Goal: Information Seeking & Learning: Learn about a topic

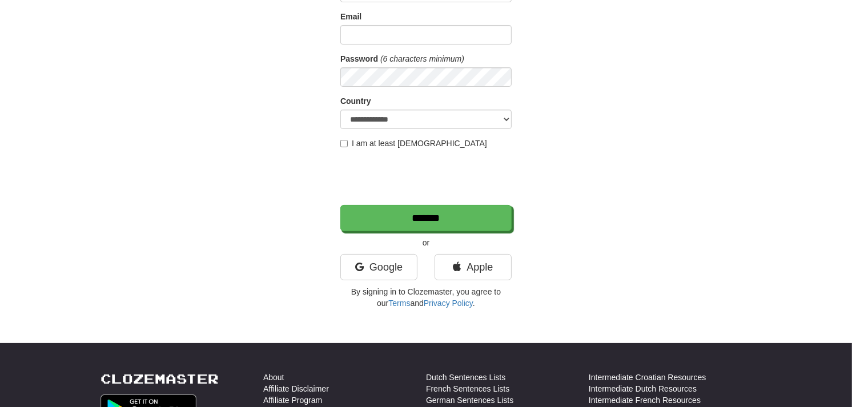
scroll to position [137, 0]
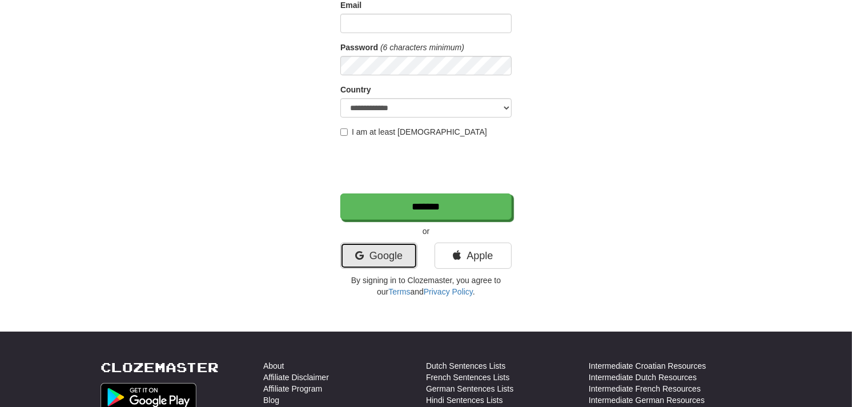
click at [372, 253] on link "Google" at bounding box center [378, 256] width 77 height 26
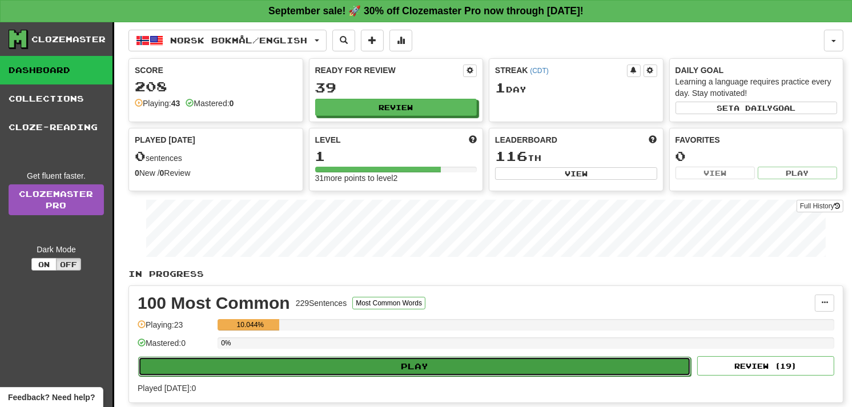
click at [374, 369] on button "Play" at bounding box center [414, 366] width 553 height 19
select select "**"
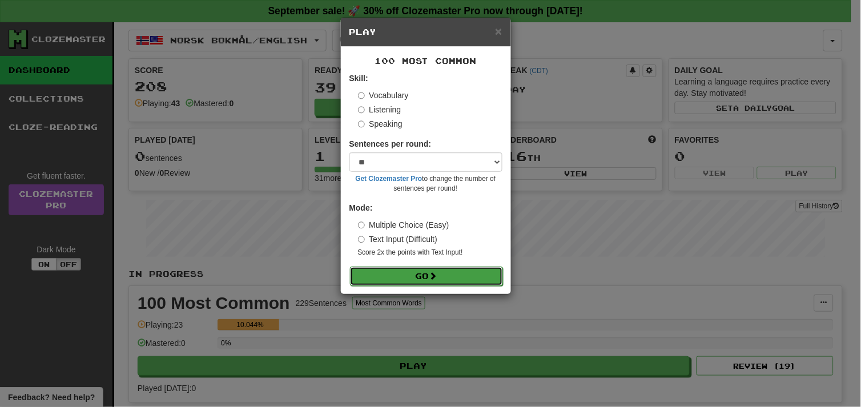
click at [408, 281] on button "Go" at bounding box center [426, 276] width 153 height 19
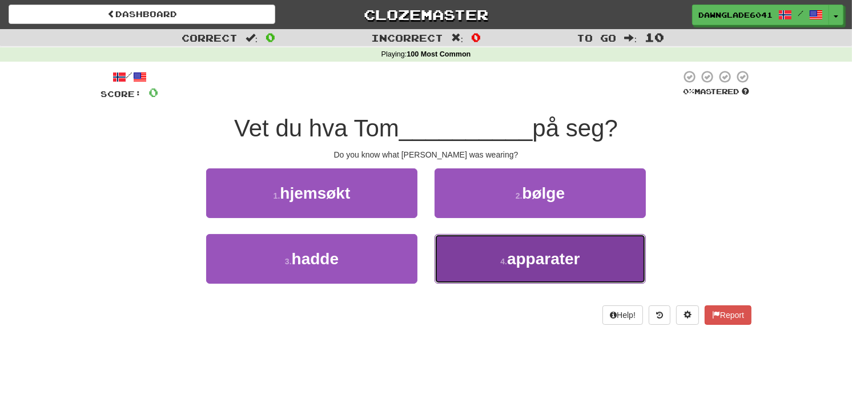
click at [469, 249] on button "4 . apparater" at bounding box center [539, 259] width 211 height 50
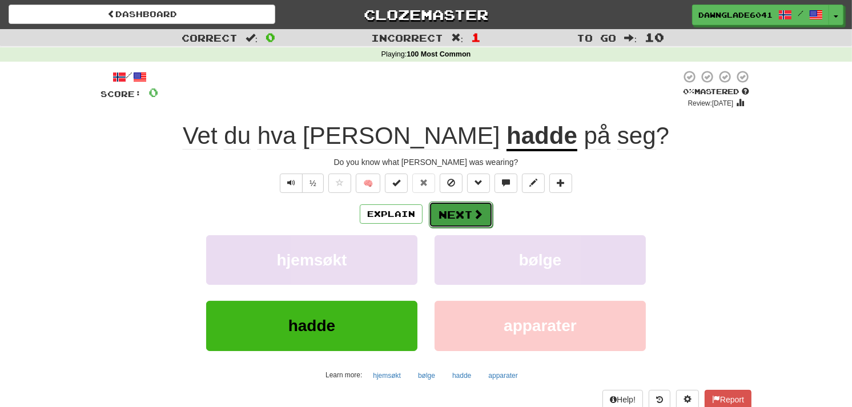
click at [476, 214] on span at bounding box center [478, 214] width 10 height 10
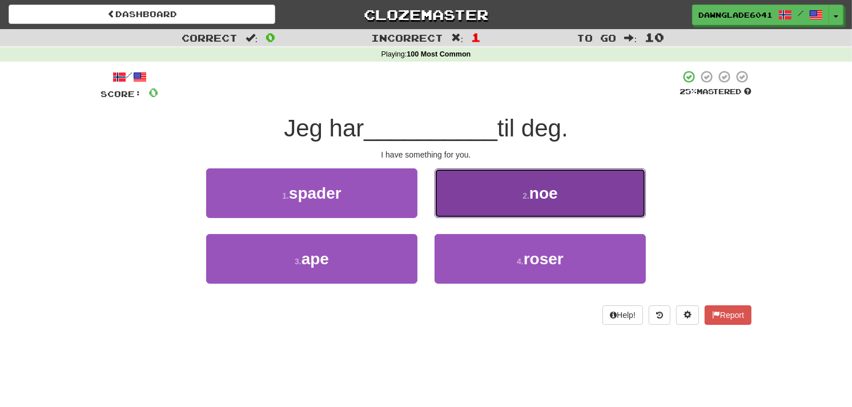
click at [498, 204] on button "2 . noe" at bounding box center [539, 193] width 211 height 50
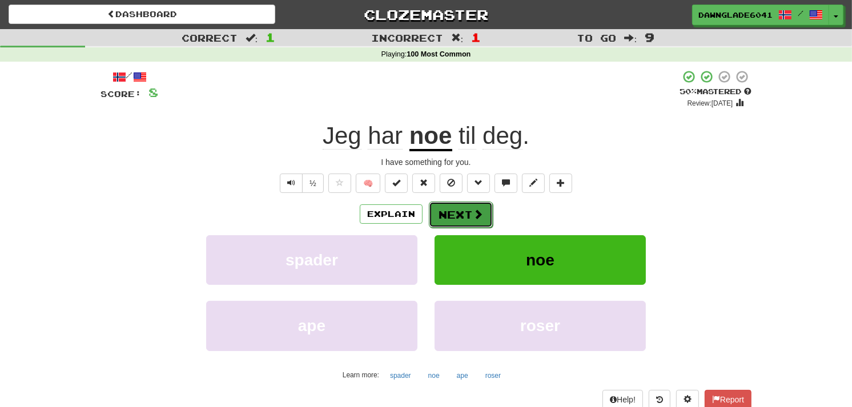
click at [448, 210] on button "Next" at bounding box center [461, 215] width 64 height 26
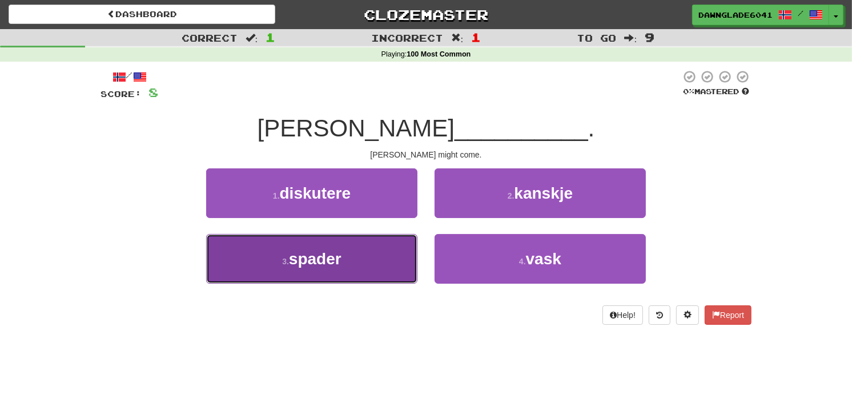
click at [408, 256] on button "3 . spader" at bounding box center [311, 259] width 211 height 50
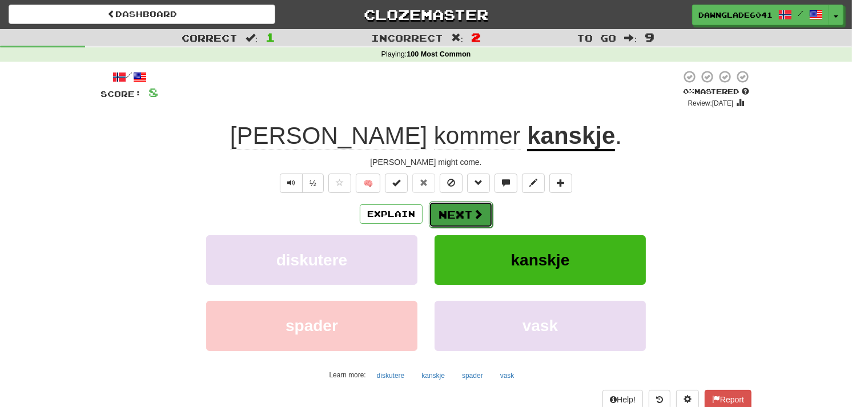
click at [448, 215] on button "Next" at bounding box center [461, 215] width 64 height 26
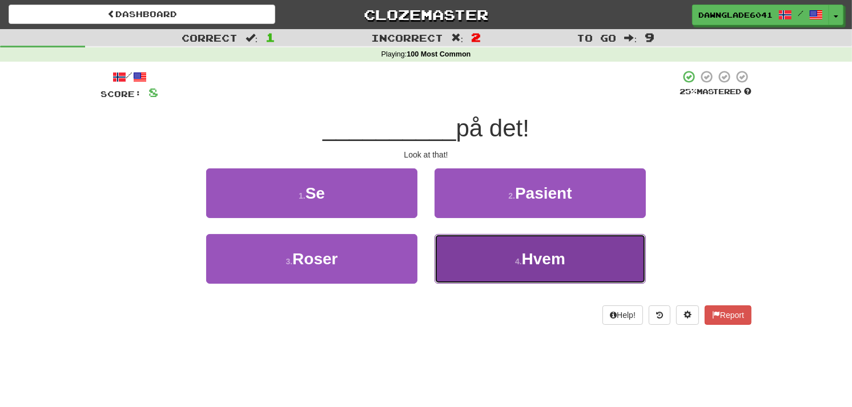
click at [484, 264] on button "4 . Hvem" at bounding box center [539, 259] width 211 height 50
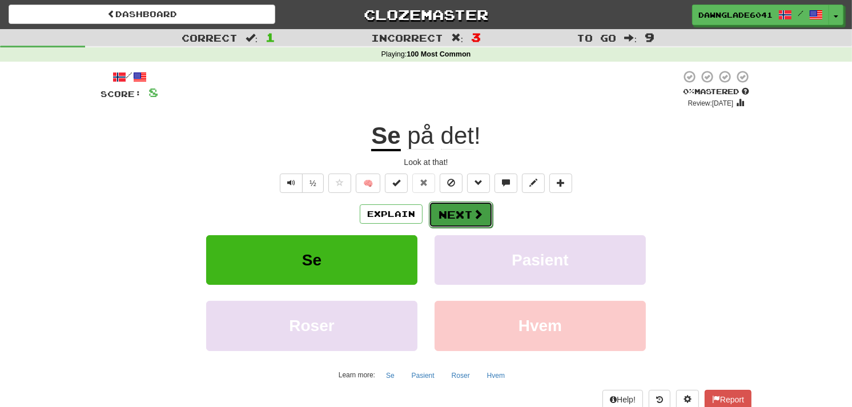
click at [445, 204] on button "Next" at bounding box center [461, 215] width 64 height 26
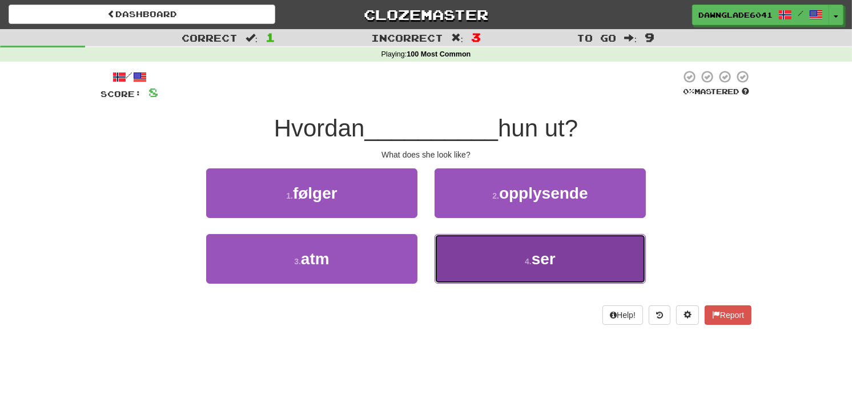
click at [454, 241] on button "4 . ser" at bounding box center [539, 259] width 211 height 50
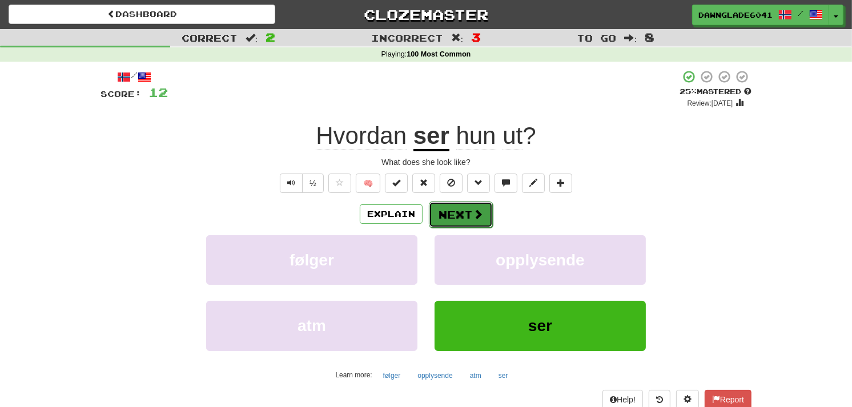
click at [431, 207] on button "Next" at bounding box center [461, 215] width 64 height 26
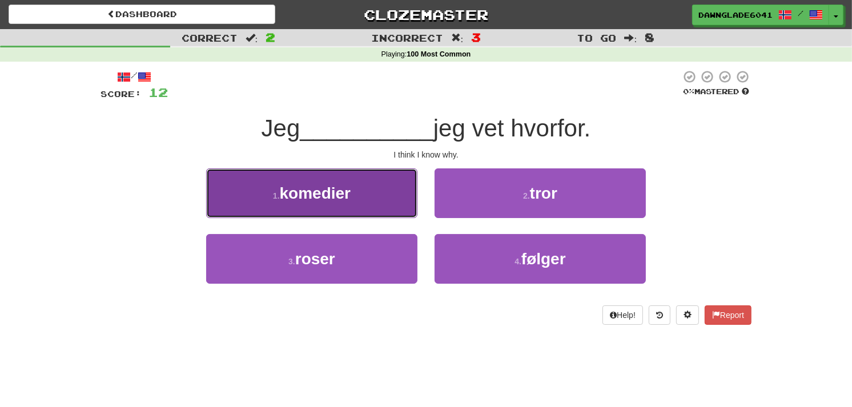
click at [355, 186] on button "1 . komedier" at bounding box center [311, 193] width 211 height 50
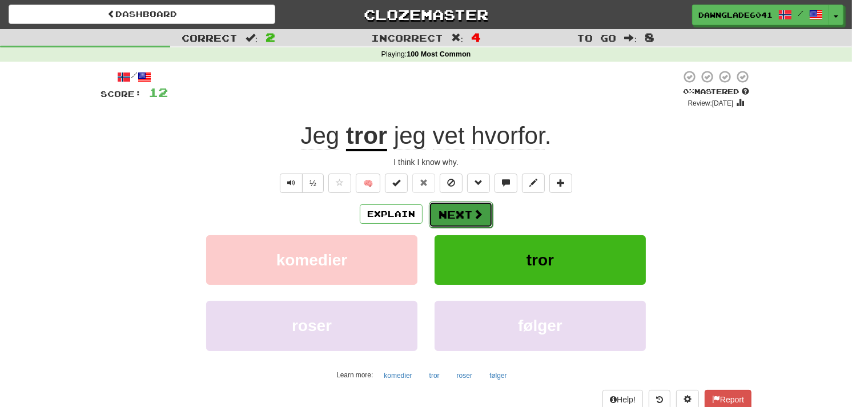
click at [452, 207] on button "Next" at bounding box center [461, 215] width 64 height 26
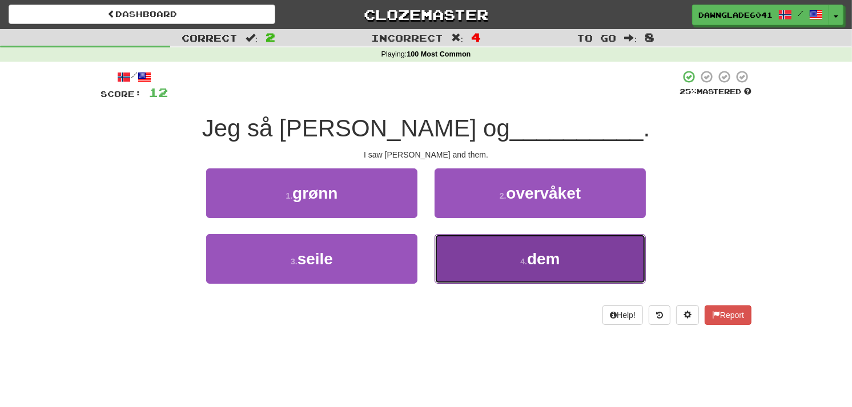
click at [459, 251] on button "4 . dem" at bounding box center [539, 259] width 211 height 50
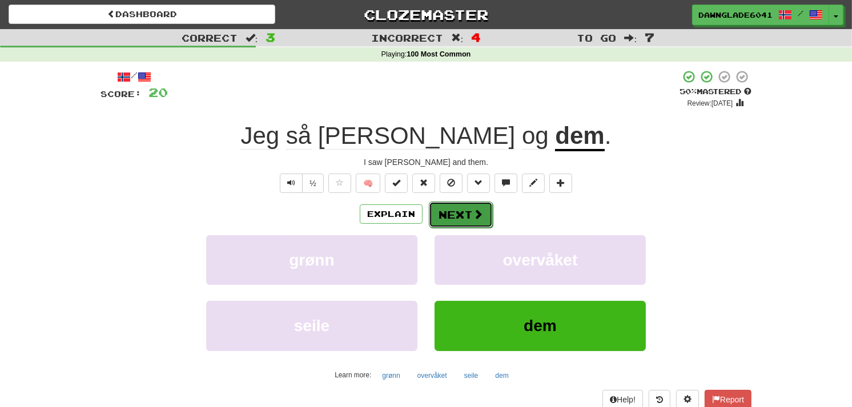
click at [452, 203] on button "Next" at bounding box center [461, 215] width 64 height 26
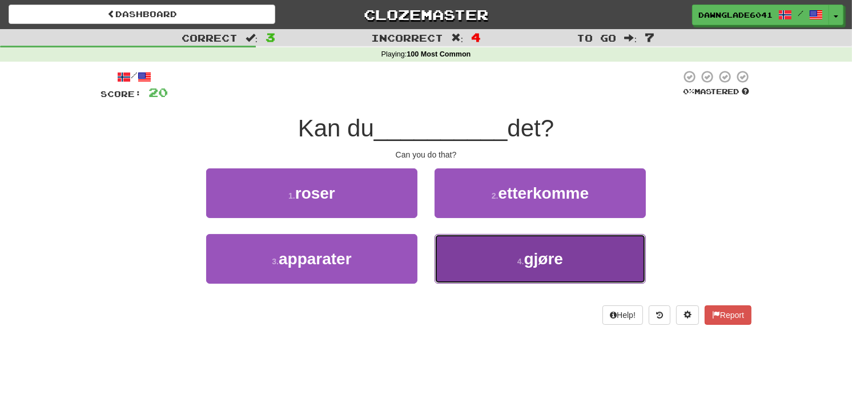
click at [472, 248] on button "4 . gjøre" at bounding box center [539, 259] width 211 height 50
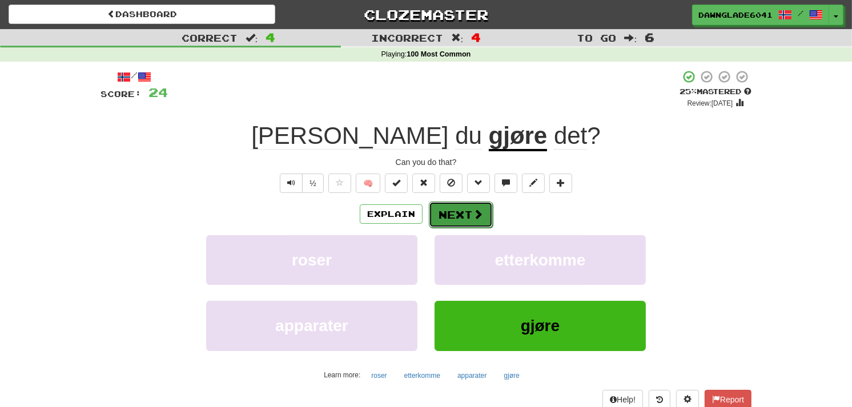
click at [444, 213] on button "Next" at bounding box center [461, 215] width 64 height 26
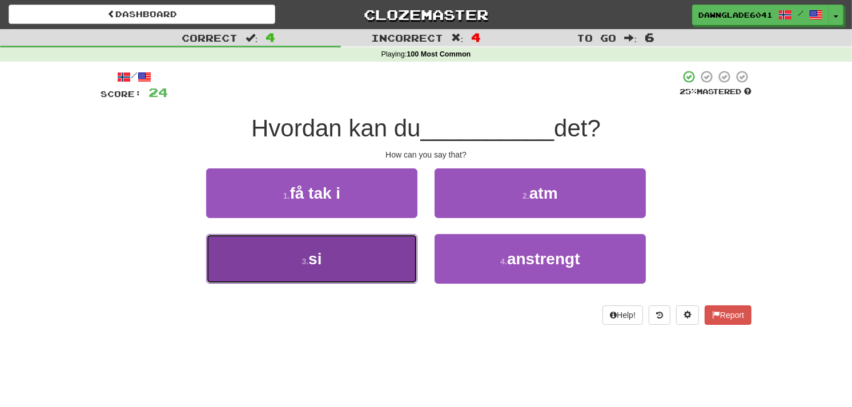
drag, startPoint x: 369, startPoint y: 248, endPoint x: 245, endPoint y: 253, distance: 124.0
click at [245, 253] on button "3 . si" at bounding box center [311, 259] width 211 height 50
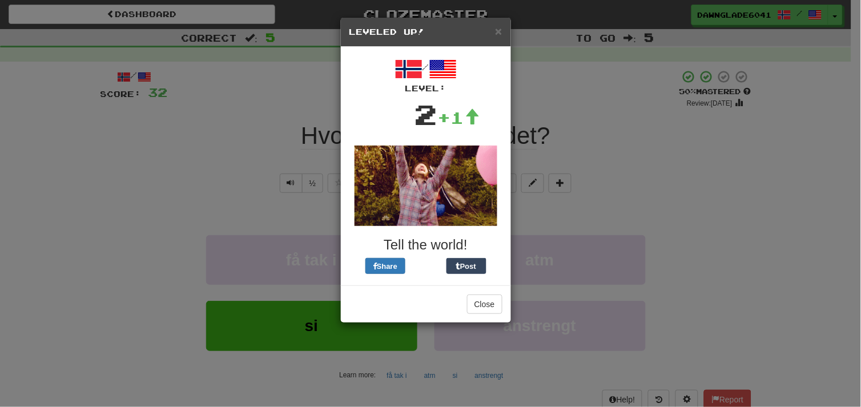
click at [504, 27] on div "× Leveled Up!" at bounding box center [426, 32] width 170 height 29
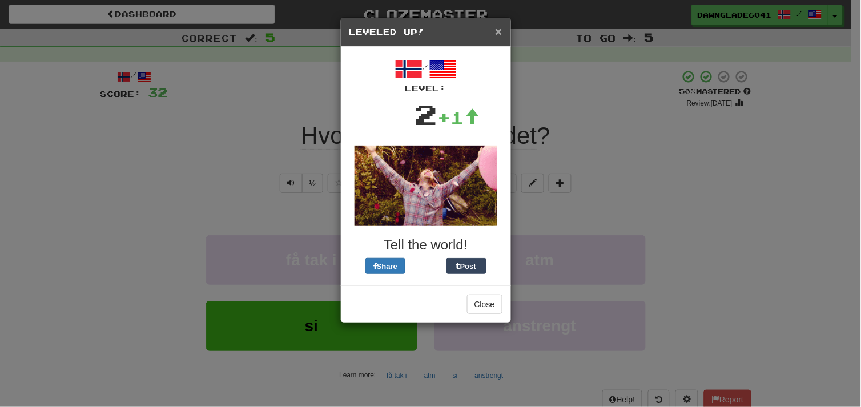
click at [501, 29] on span "×" at bounding box center [498, 31] width 7 height 13
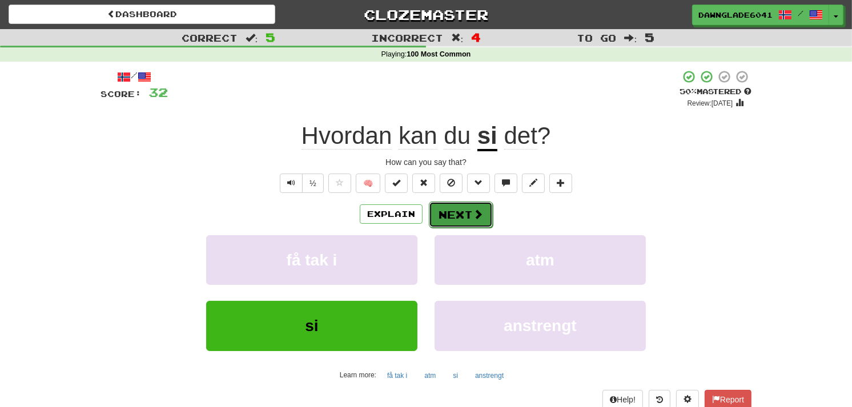
click at [455, 203] on button "Next" at bounding box center [461, 215] width 64 height 26
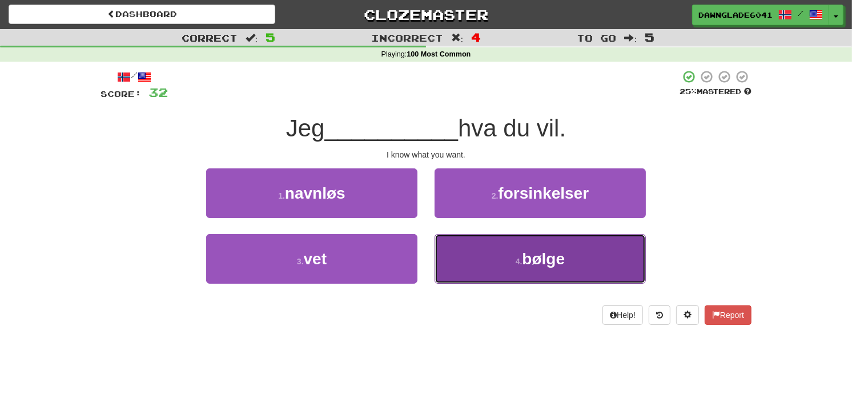
click at [461, 260] on button "4 . bølge" at bounding box center [539, 259] width 211 height 50
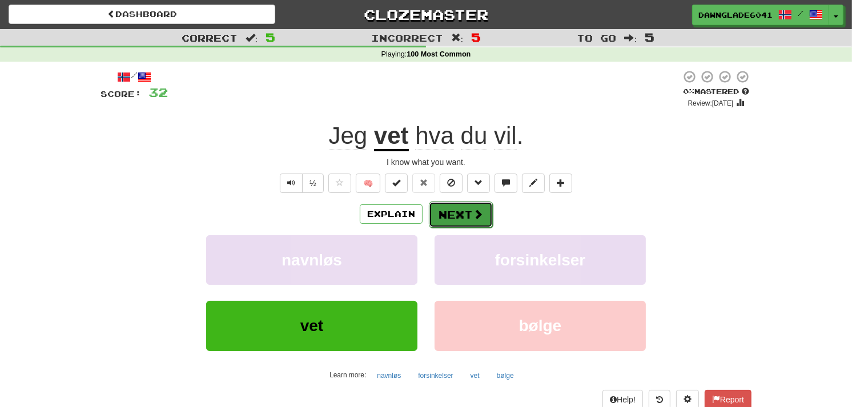
click at [452, 208] on button "Next" at bounding box center [461, 215] width 64 height 26
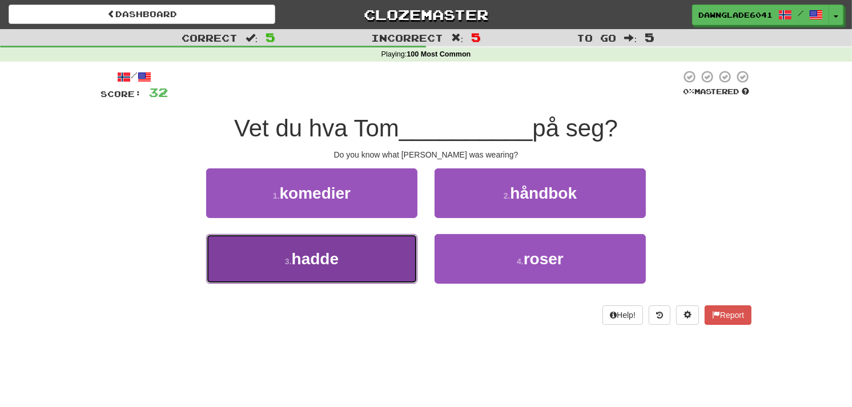
click at [373, 255] on button "3 . hadde" at bounding box center [311, 259] width 211 height 50
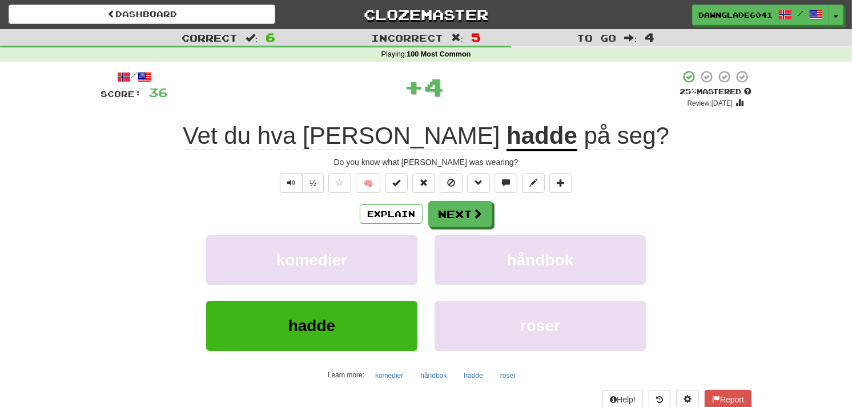
click at [448, 229] on div "Explain Next komedier håndbok hadde roser Learn more: komedier håndbok hadde ro…" at bounding box center [425, 292] width 651 height 183
click at [448, 222] on button "Next" at bounding box center [461, 215] width 64 height 26
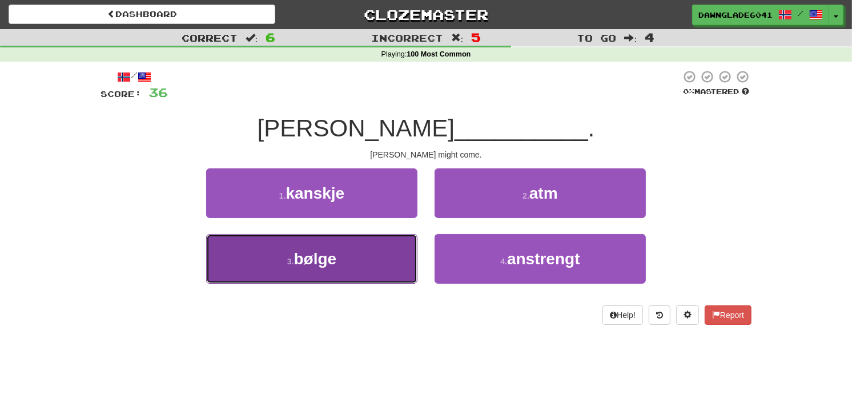
click at [391, 245] on button "3 . bølge" at bounding box center [311, 259] width 211 height 50
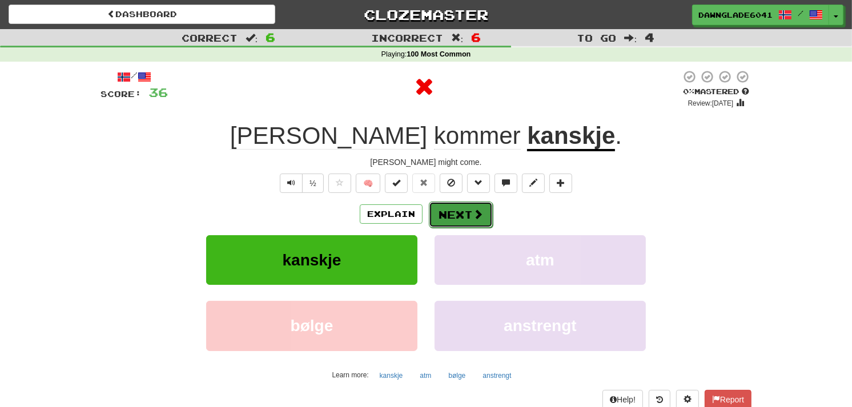
click at [454, 214] on button "Next" at bounding box center [461, 215] width 64 height 26
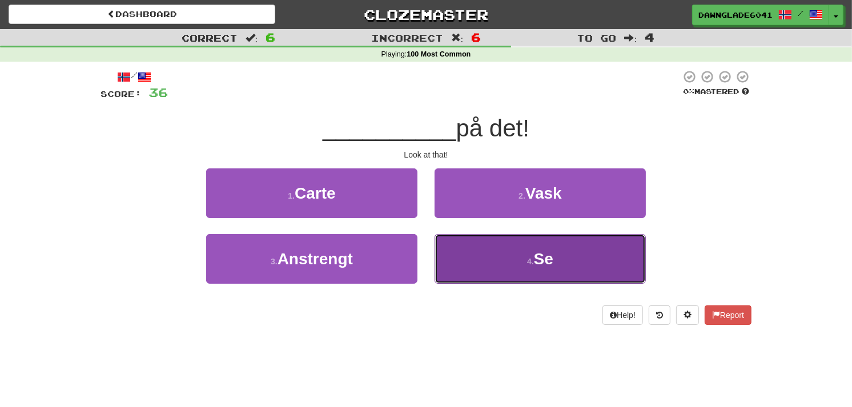
click at [443, 240] on button "4 . Se" at bounding box center [539, 259] width 211 height 50
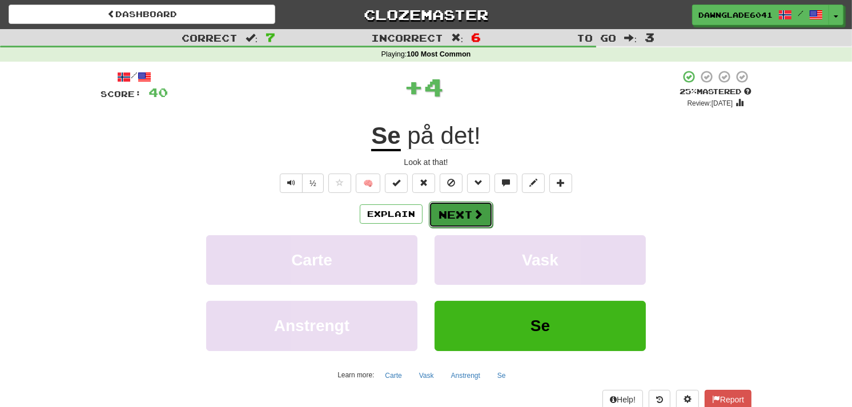
click at [441, 223] on button "Next" at bounding box center [461, 215] width 64 height 26
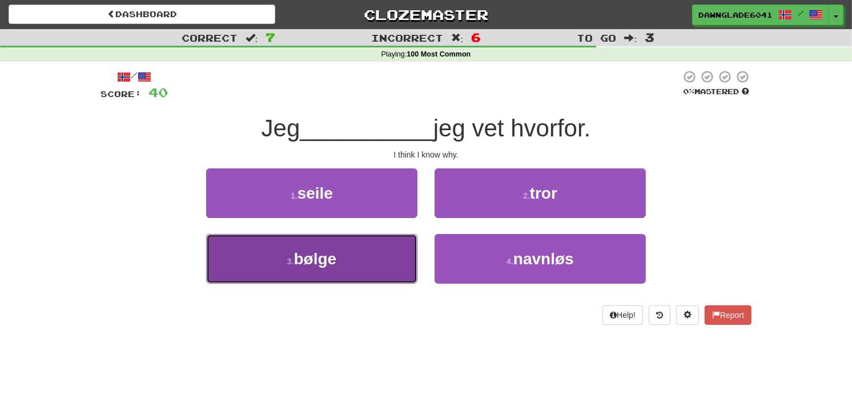
click at [361, 248] on button "3 . bølge" at bounding box center [311, 259] width 211 height 50
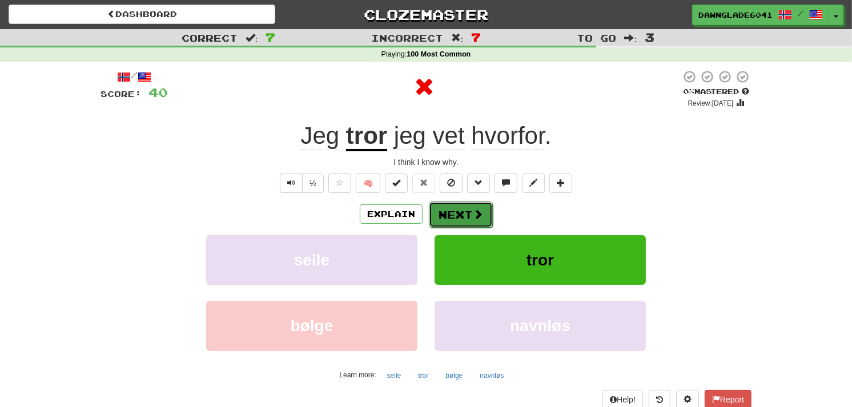
click at [441, 213] on button "Next" at bounding box center [461, 215] width 64 height 26
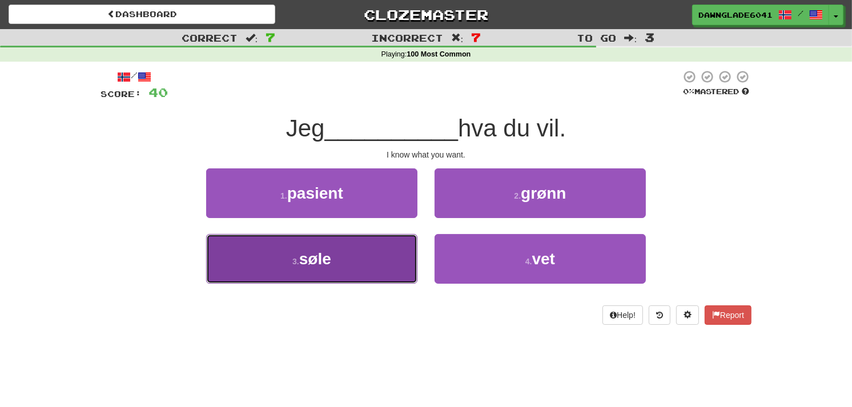
click at [384, 246] on button "3 . søle" at bounding box center [311, 259] width 211 height 50
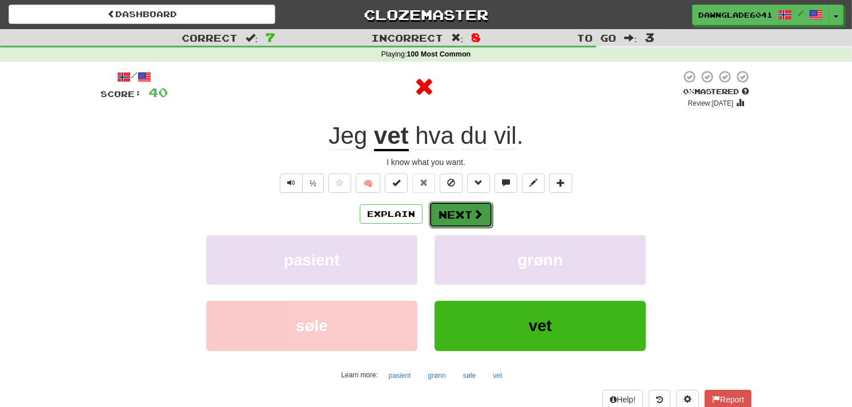
click at [454, 208] on button "Next" at bounding box center [461, 215] width 64 height 26
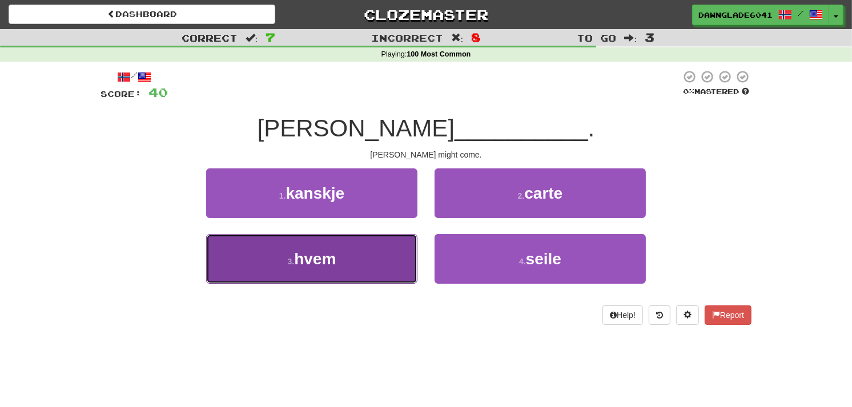
click at [349, 248] on button "3 . hvem" at bounding box center [311, 259] width 211 height 50
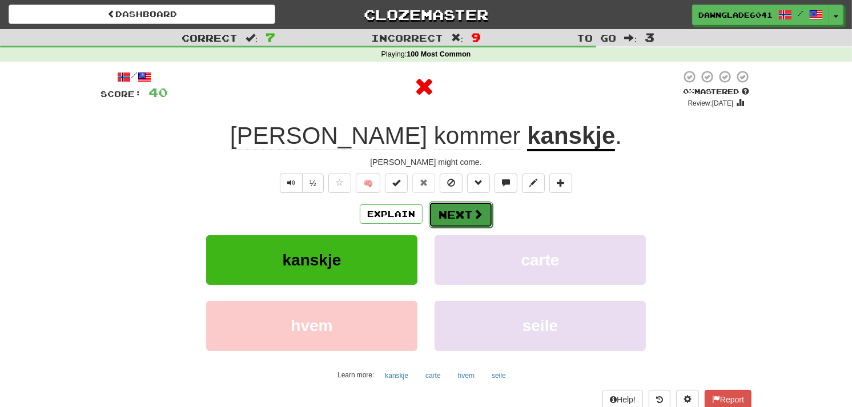
click at [443, 214] on button "Next" at bounding box center [461, 215] width 64 height 26
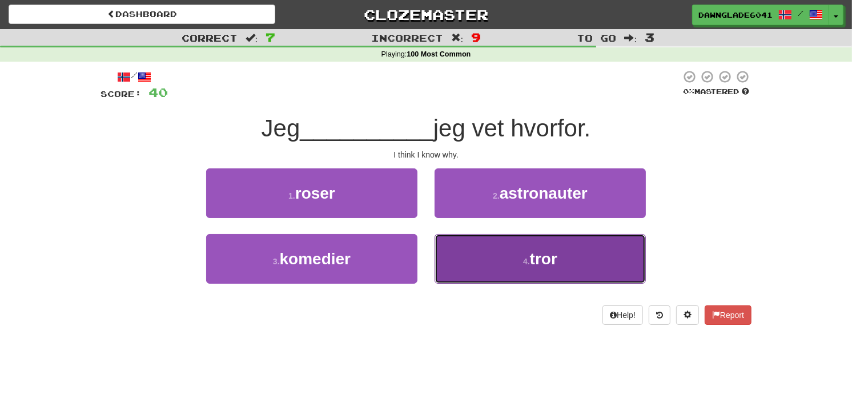
click at [465, 259] on button "4 . tror" at bounding box center [539, 259] width 211 height 50
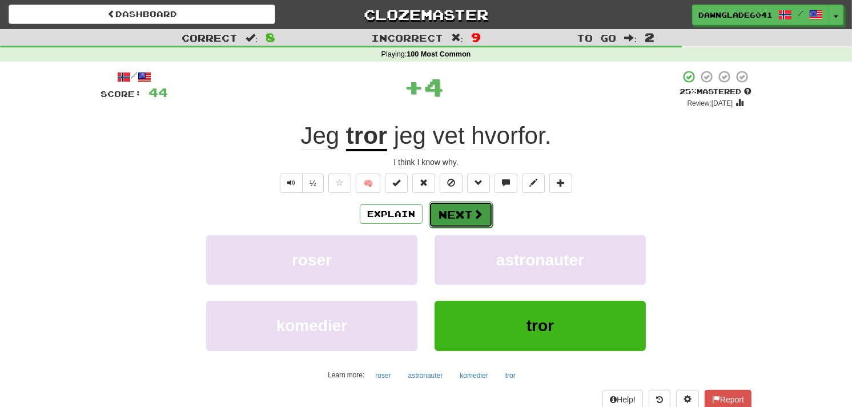
click at [466, 208] on button "Next" at bounding box center [461, 215] width 64 height 26
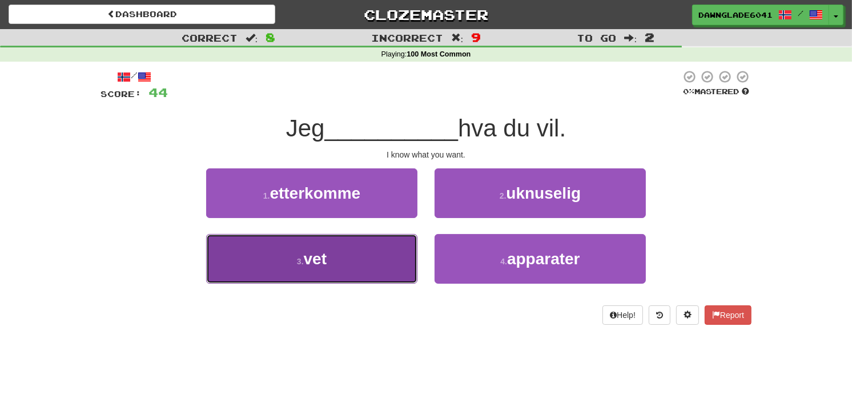
click at [391, 250] on button "3 . vet" at bounding box center [311, 259] width 211 height 50
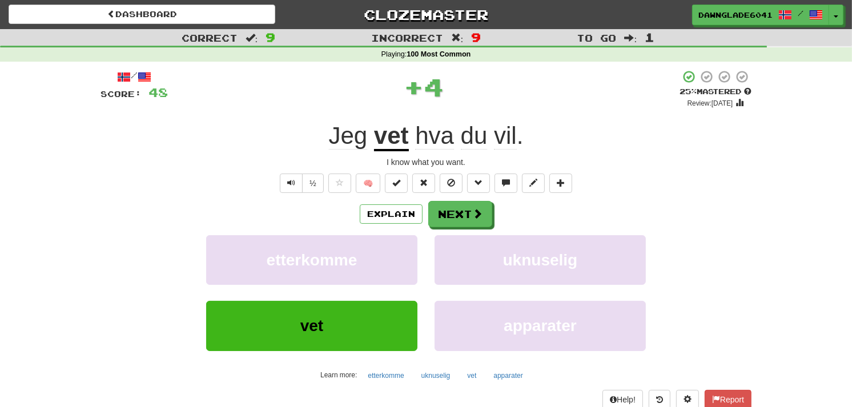
click at [466, 201] on div "Explain Next" at bounding box center [425, 214] width 651 height 26
click at [464, 206] on button "Next" at bounding box center [461, 215] width 64 height 26
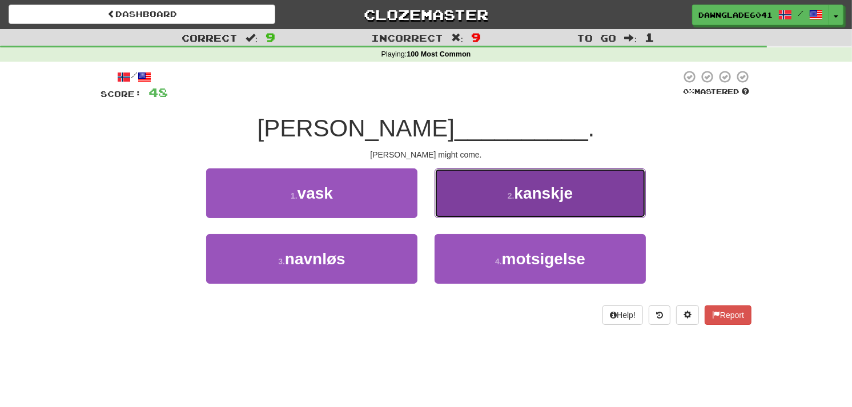
click at [480, 200] on button "2 . kanskje" at bounding box center [539, 193] width 211 height 50
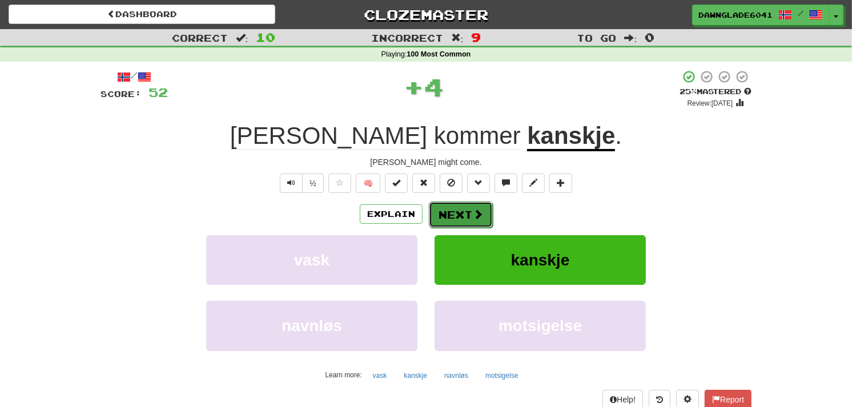
click at [460, 202] on button "Next" at bounding box center [461, 215] width 64 height 26
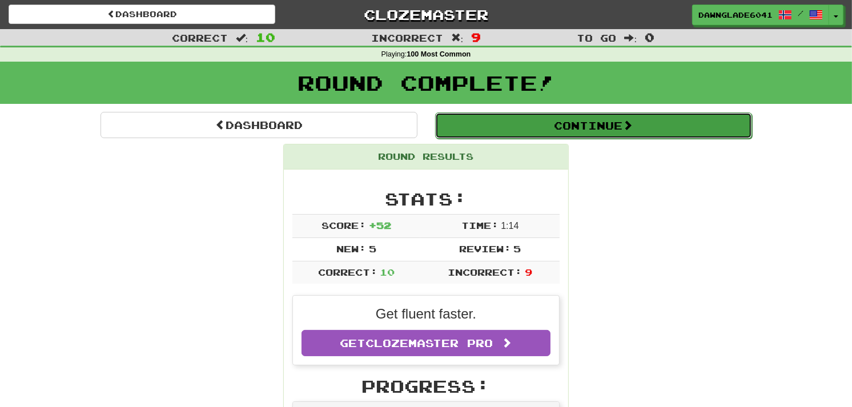
click at [518, 134] on button "Continue" at bounding box center [593, 125] width 317 height 26
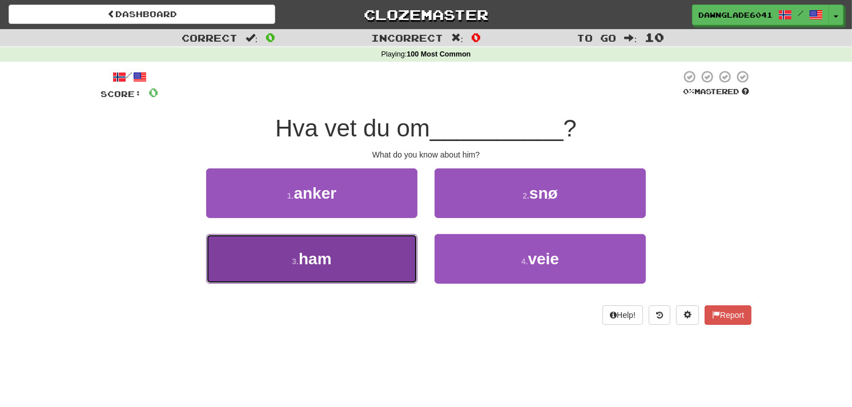
click at [374, 259] on button "3 . ham" at bounding box center [311, 259] width 211 height 50
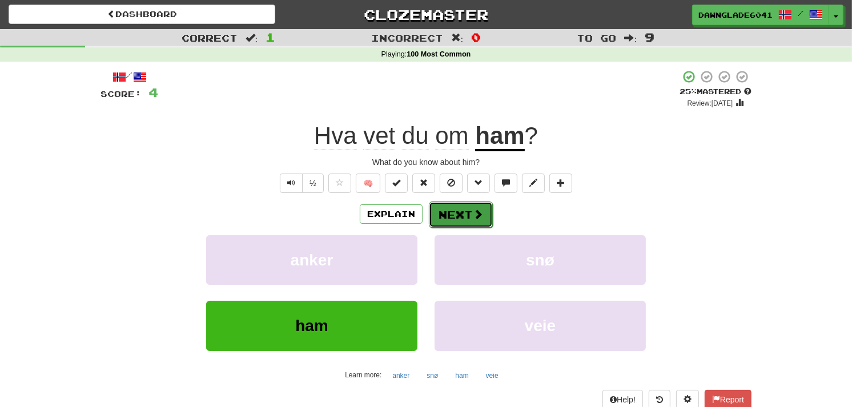
click at [453, 207] on button "Next" at bounding box center [461, 215] width 64 height 26
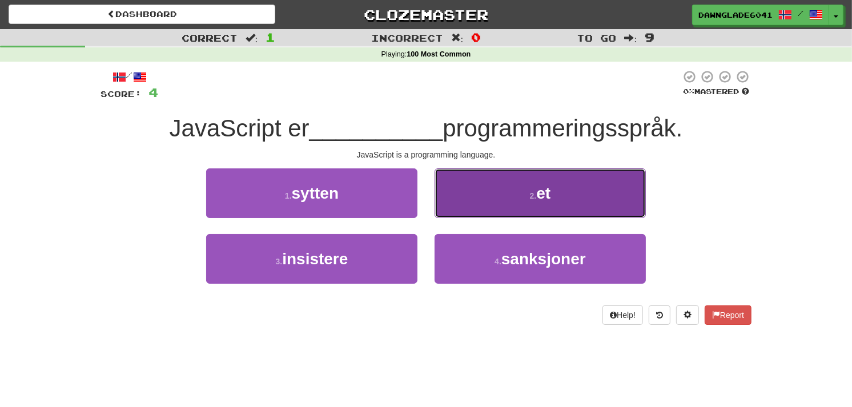
click at [496, 182] on button "2 . et" at bounding box center [539, 193] width 211 height 50
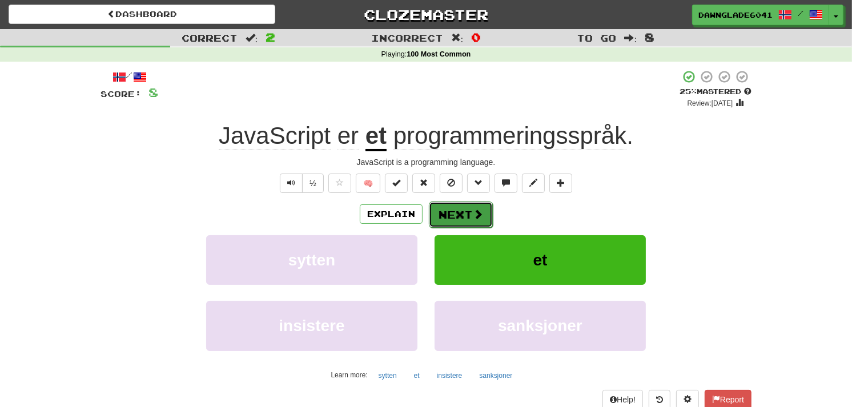
click at [442, 216] on button "Next" at bounding box center [461, 215] width 64 height 26
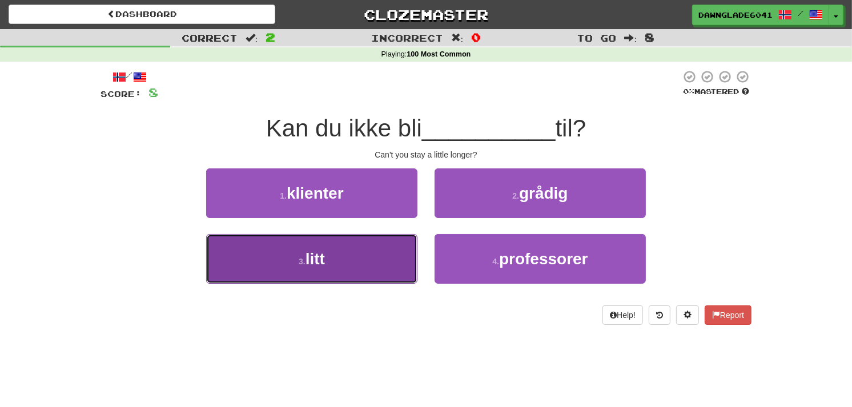
click at [300, 245] on button "3 . litt" at bounding box center [311, 259] width 211 height 50
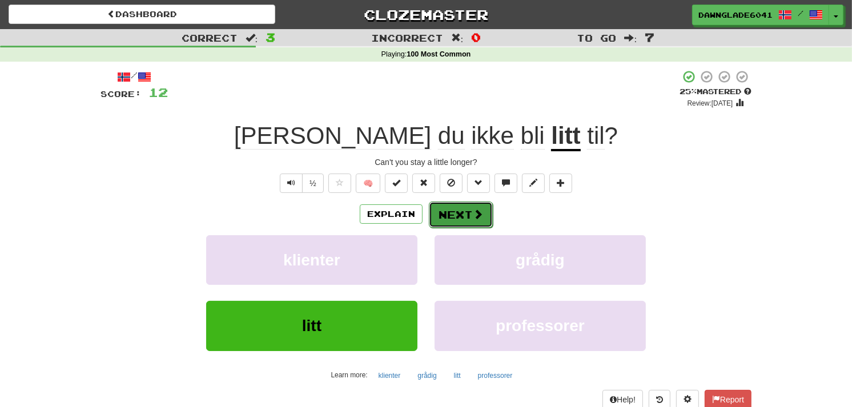
click at [448, 206] on button "Next" at bounding box center [461, 215] width 64 height 26
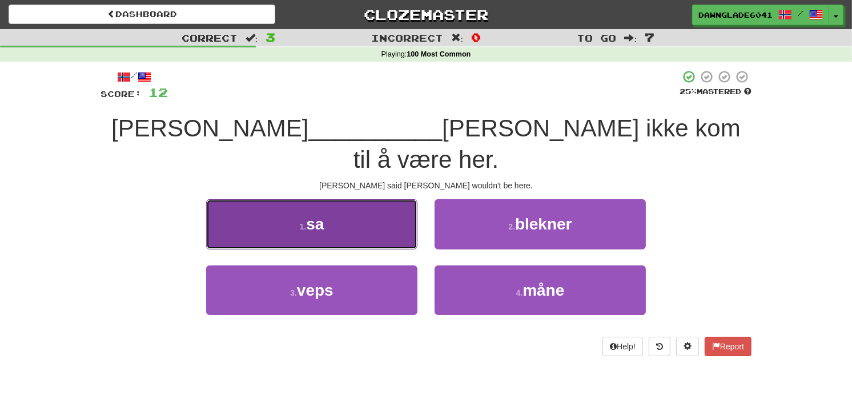
click at [360, 199] on button "1 . sa" at bounding box center [311, 224] width 211 height 50
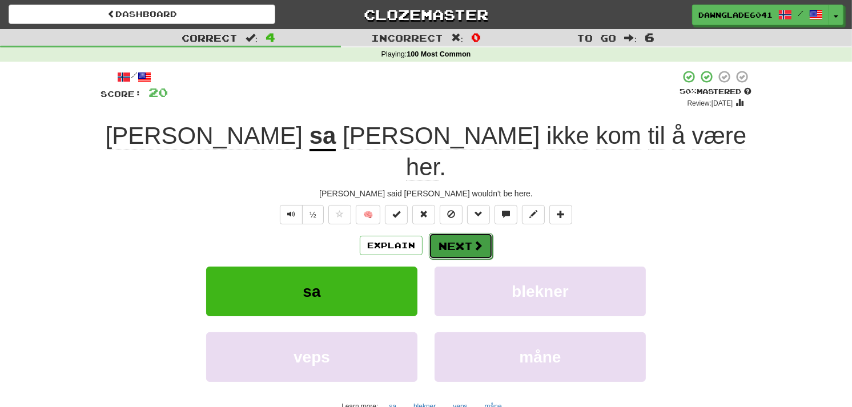
click at [474, 240] on span at bounding box center [478, 245] width 10 height 10
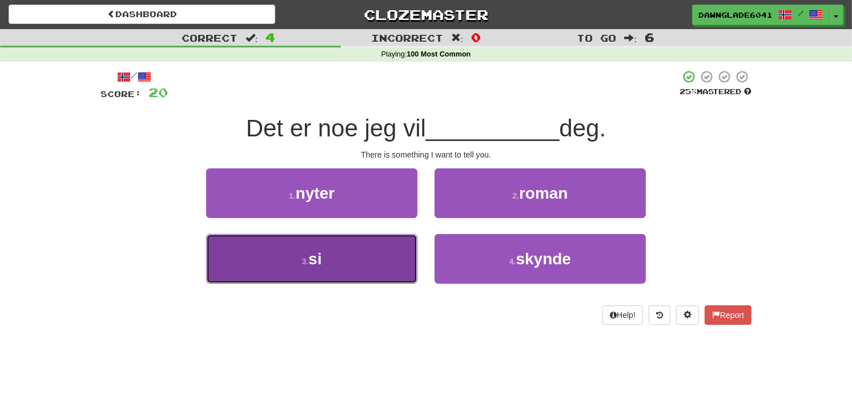
click at [333, 238] on button "3 . si" at bounding box center [311, 259] width 211 height 50
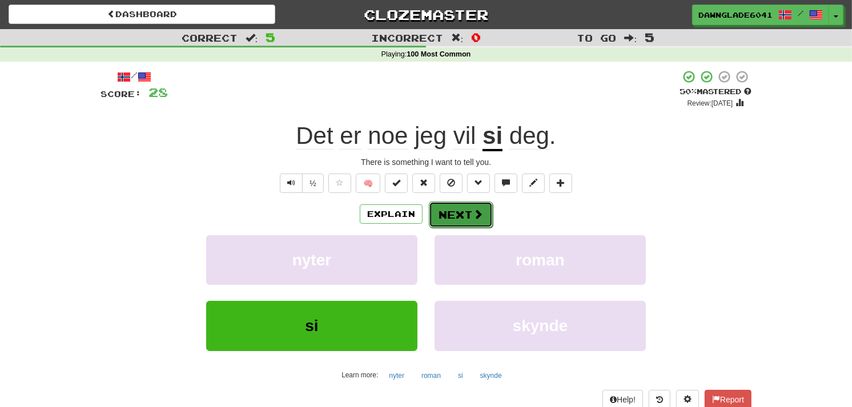
click at [436, 203] on button "Next" at bounding box center [461, 215] width 64 height 26
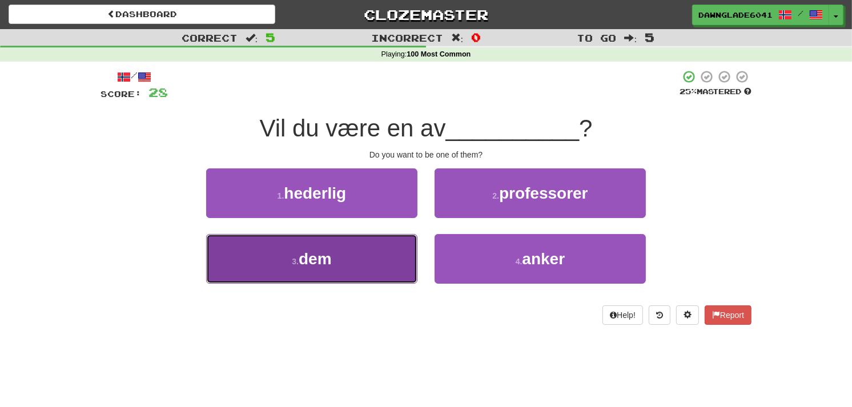
click at [378, 265] on button "3 . dem" at bounding box center [311, 259] width 211 height 50
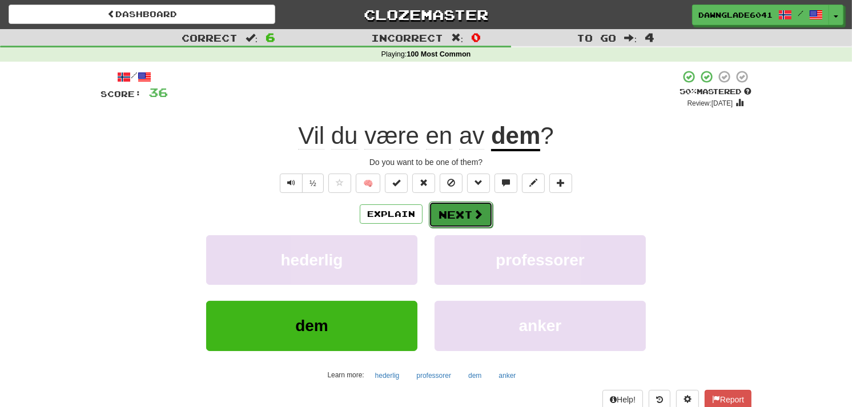
click at [481, 207] on button "Next" at bounding box center [461, 215] width 64 height 26
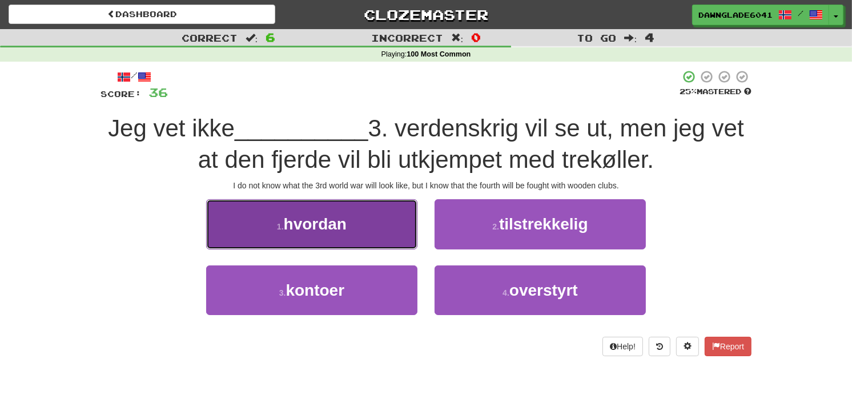
click at [369, 233] on button "1 . hvordan" at bounding box center [311, 224] width 211 height 50
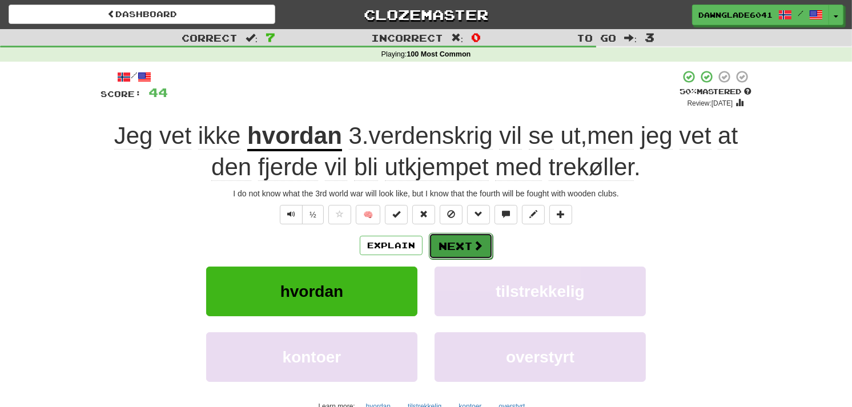
click at [444, 236] on button "Next" at bounding box center [461, 246] width 64 height 26
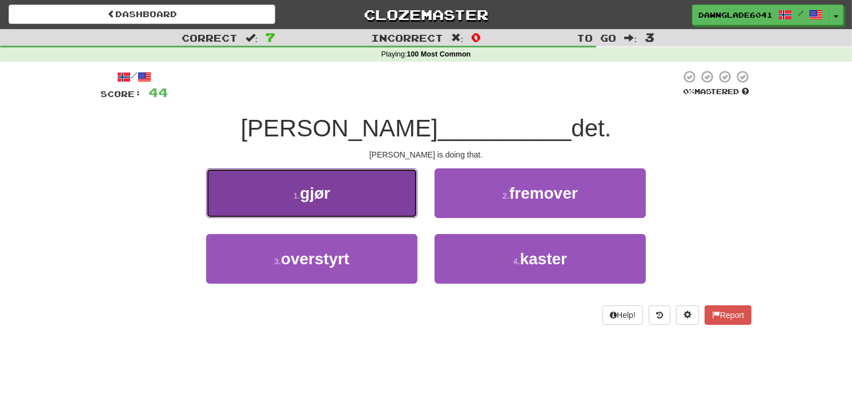
click at [386, 207] on button "1 . gjør" at bounding box center [311, 193] width 211 height 50
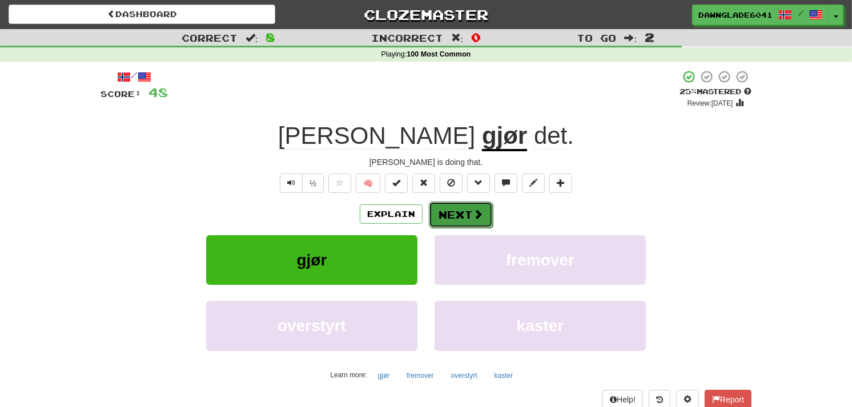
click at [476, 212] on span at bounding box center [478, 214] width 10 height 10
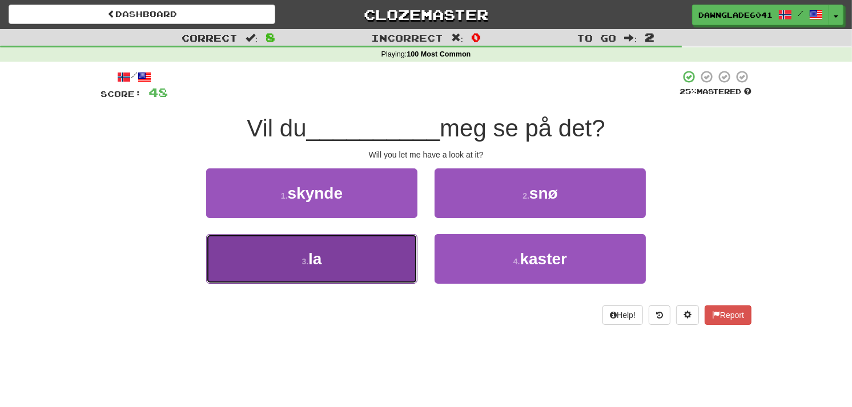
click at [381, 252] on button "3 . la" at bounding box center [311, 259] width 211 height 50
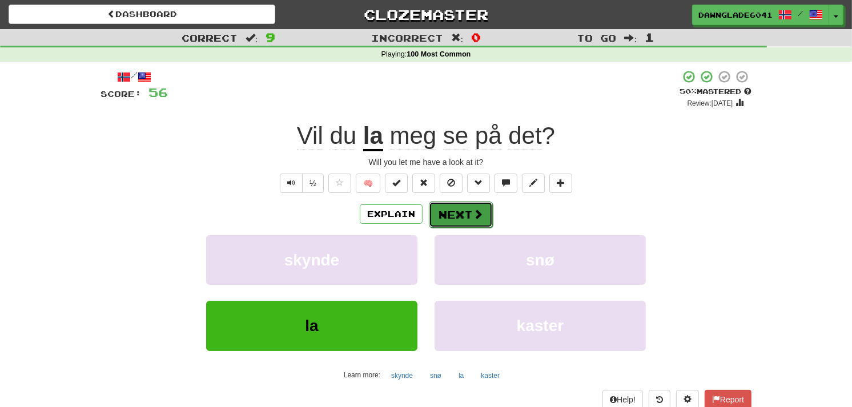
click at [445, 202] on button "Next" at bounding box center [461, 215] width 64 height 26
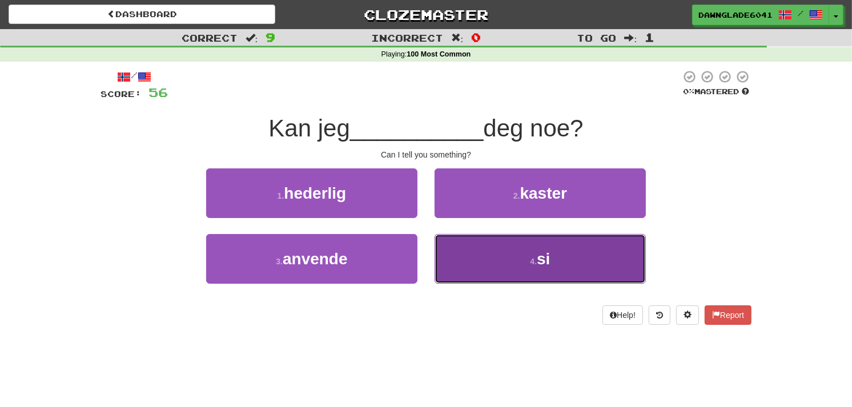
click at [458, 246] on button "4 . si" at bounding box center [539, 259] width 211 height 50
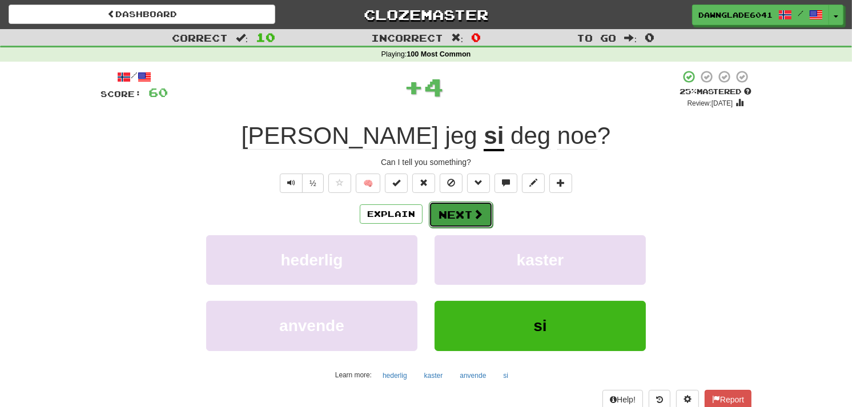
click at [449, 214] on button "Next" at bounding box center [461, 215] width 64 height 26
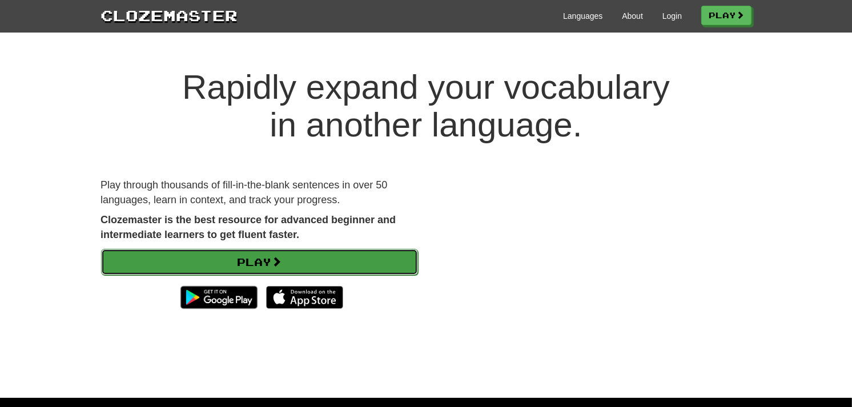
click at [217, 259] on link "Play" at bounding box center [259, 262] width 317 height 26
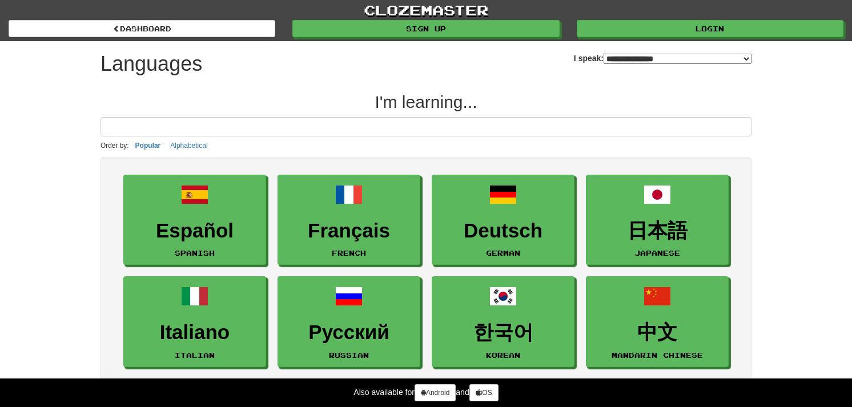
select select "*******"
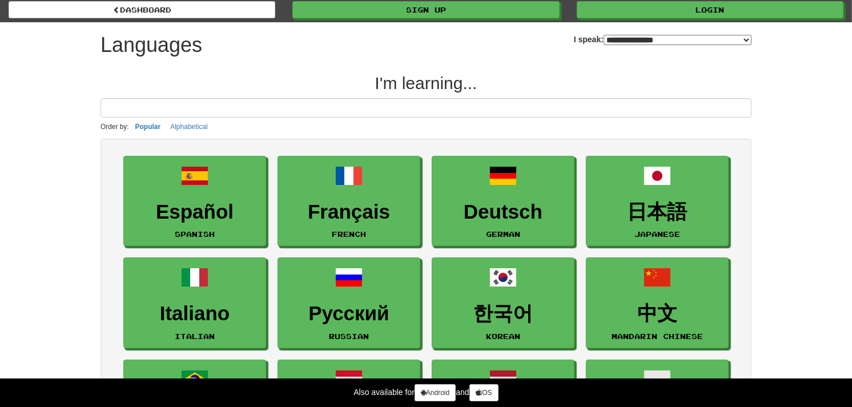
scroll to position [1, 0]
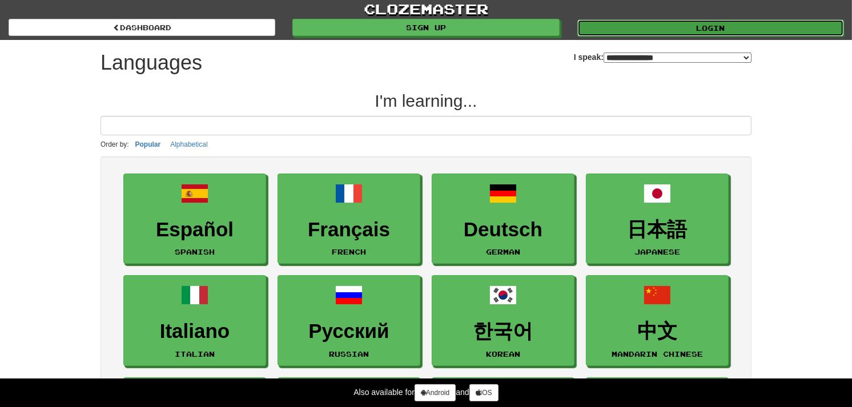
click at [606, 29] on link "Login" at bounding box center [710, 27] width 267 height 17
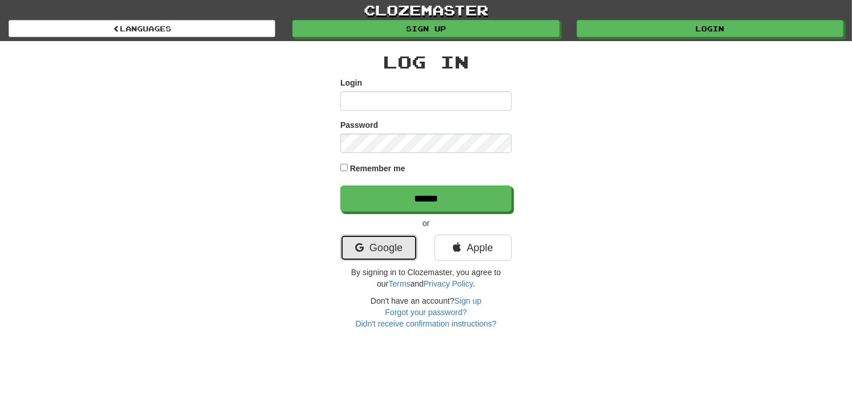
click at [408, 261] on link "Google" at bounding box center [378, 248] width 77 height 26
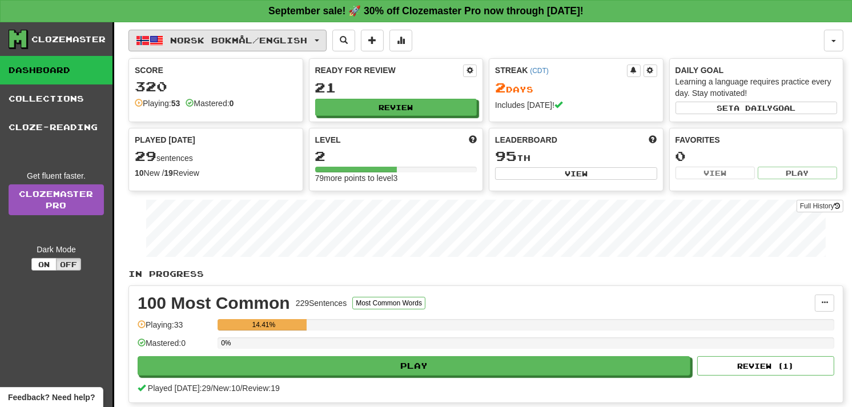
click at [288, 43] on span "Norsk bokmål / English" at bounding box center [239, 40] width 137 height 10
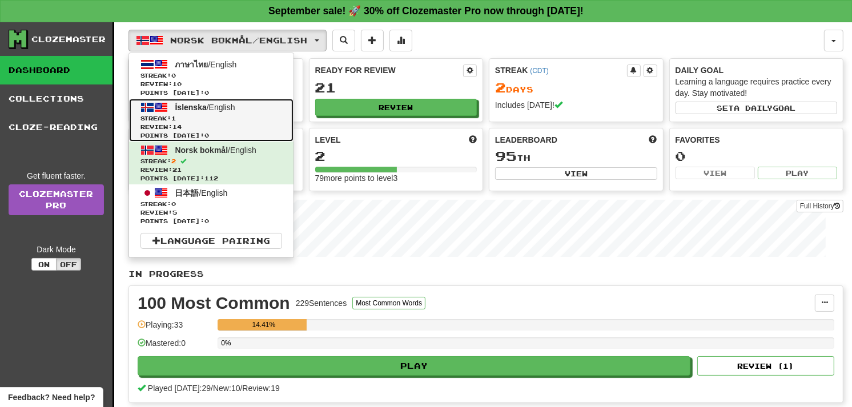
drag, startPoint x: 283, startPoint y: 121, endPoint x: 227, endPoint y: 105, distance: 58.2
click at [227, 105] on span "Íslenska / English" at bounding box center [205, 107] width 60 height 9
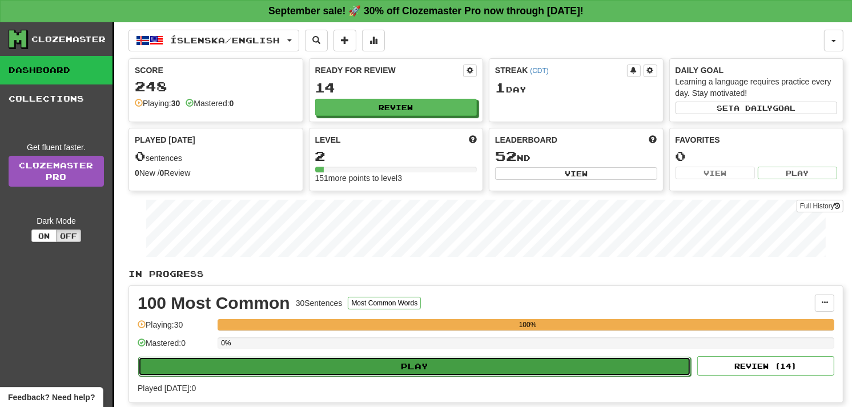
click at [294, 367] on button "Play" at bounding box center [414, 366] width 553 height 19
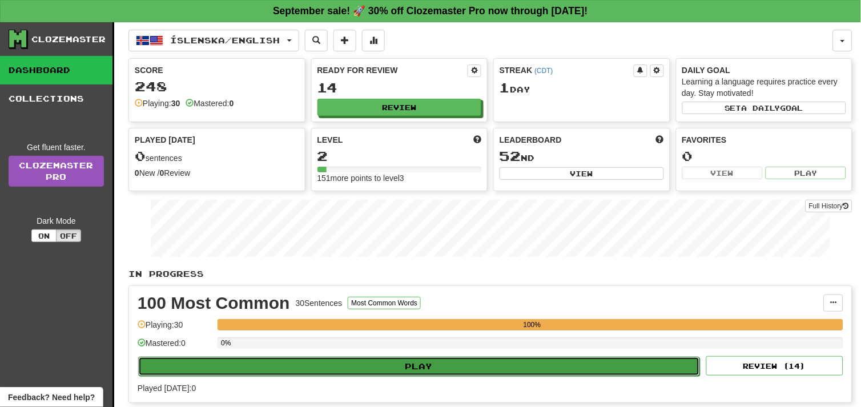
select select "**"
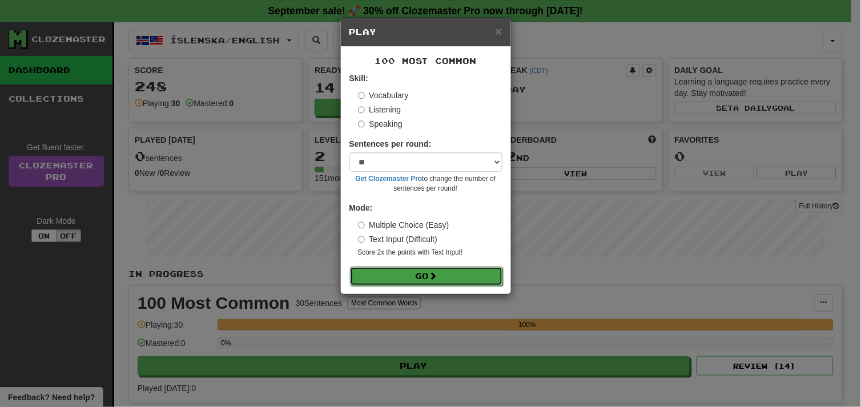
click at [400, 286] on button "Go" at bounding box center [426, 276] width 153 height 19
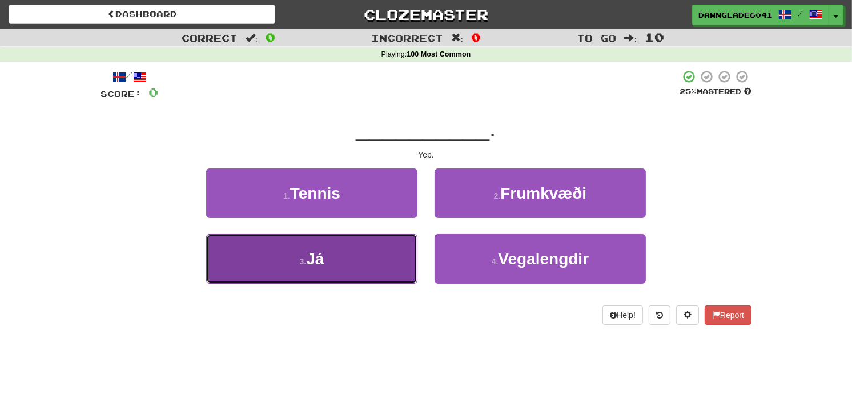
click at [261, 273] on button "3 . Já" at bounding box center [311, 259] width 211 height 50
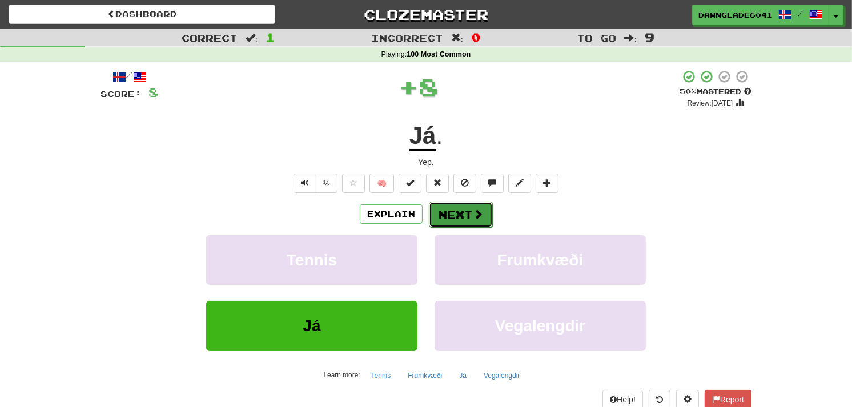
click at [469, 220] on button "Next" at bounding box center [461, 215] width 64 height 26
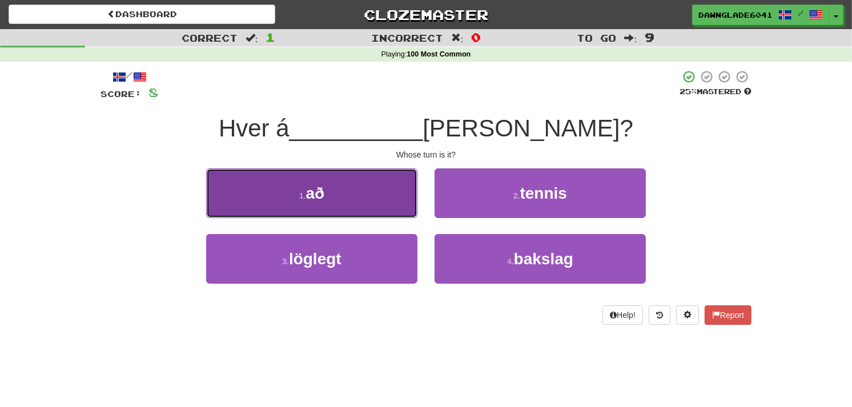
click at [377, 183] on button "1 . að" at bounding box center [311, 193] width 211 height 50
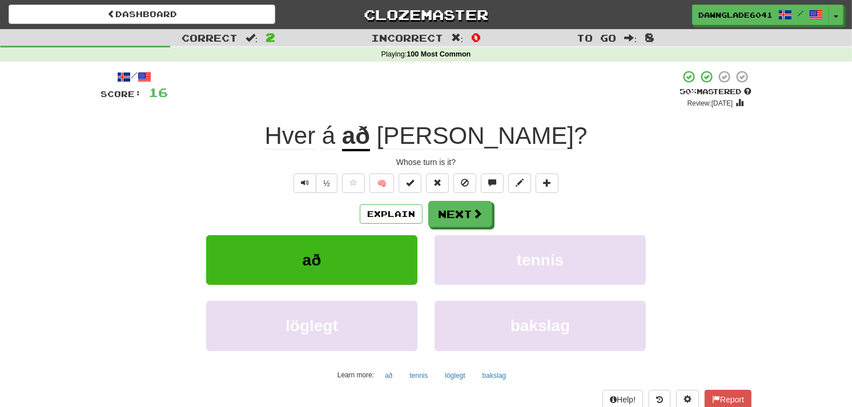
click at [441, 231] on div "Explain Next að tennis löglegt bakslag Learn more: að tennis löglegt bakslag" at bounding box center [425, 292] width 651 height 183
click at [441, 220] on button "Next" at bounding box center [461, 215] width 64 height 26
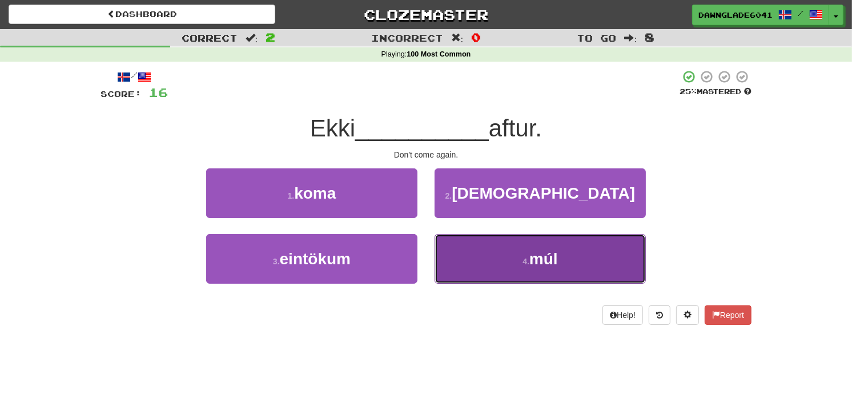
click at [436, 252] on button "4 . múl" at bounding box center [539, 259] width 211 height 50
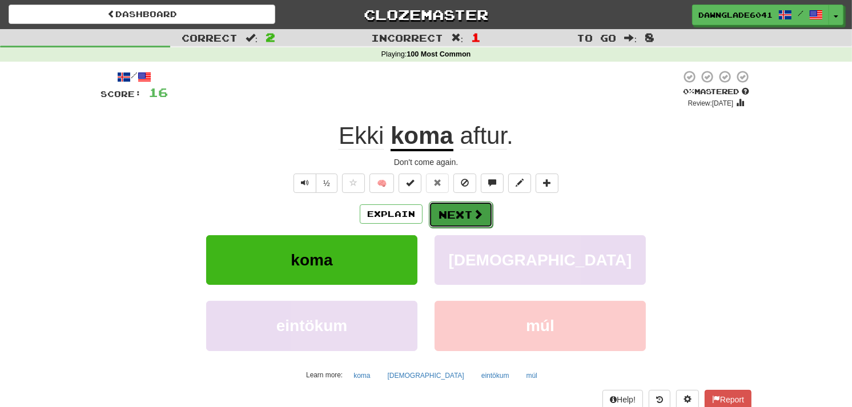
click at [458, 206] on button "Next" at bounding box center [461, 215] width 64 height 26
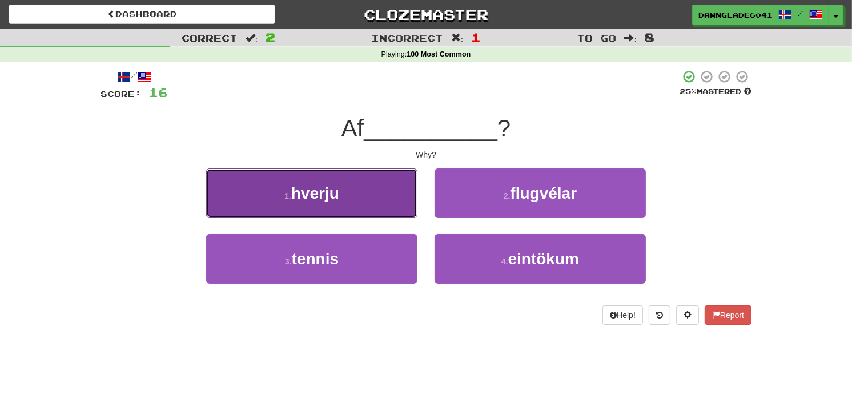
click at [360, 180] on button "1 . hverju" at bounding box center [311, 193] width 211 height 50
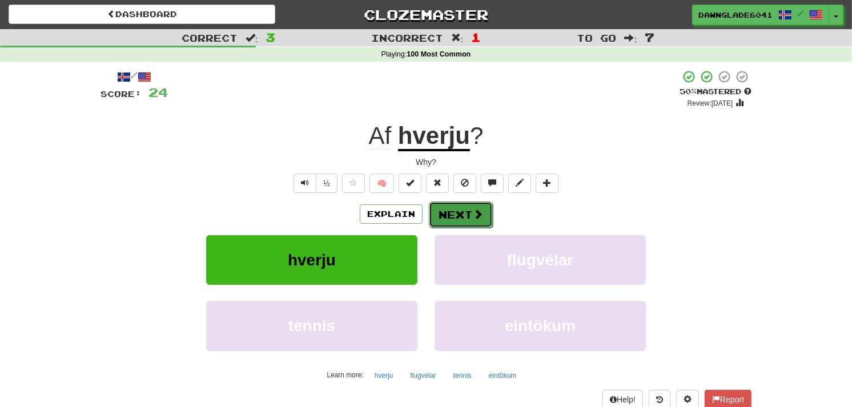
click at [465, 206] on button "Next" at bounding box center [461, 215] width 64 height 26
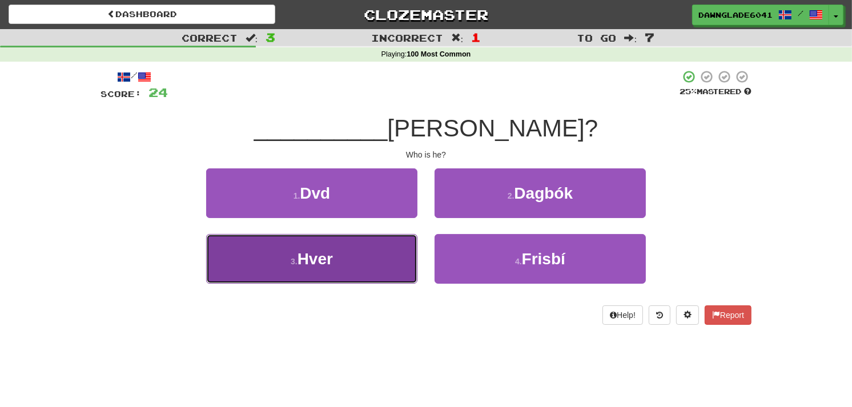
click at [384, 245] on button "3 . Hver" at bounding box center [311, 259] width 211 height 50
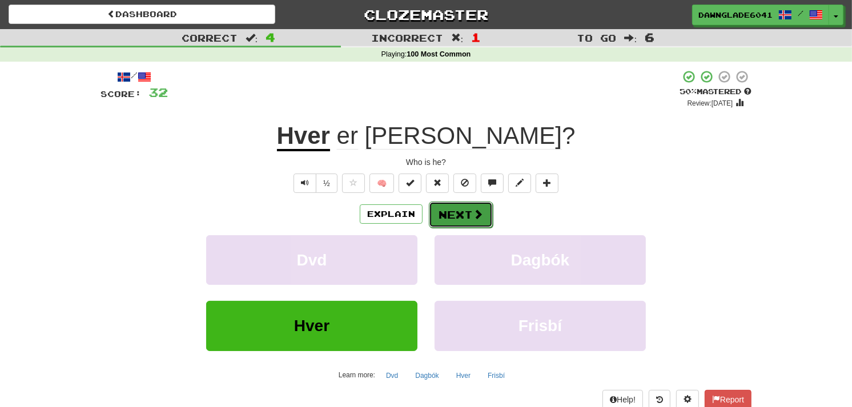
click at [434, 214] on button "Next" at bounding box center [461, 215] width 64 height 26
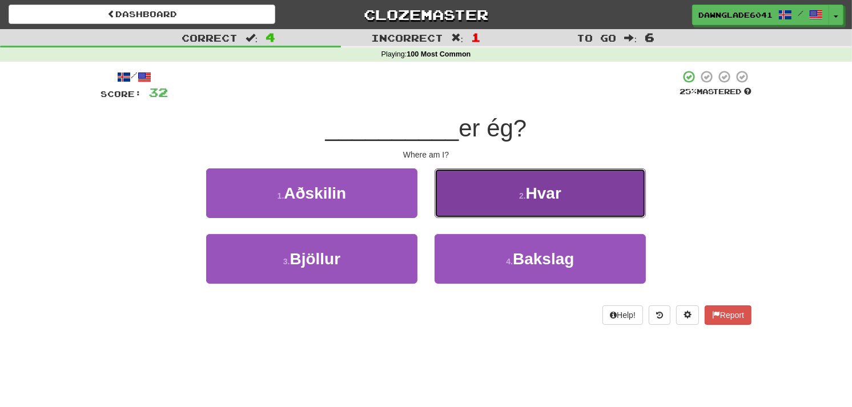
click at [462, 183] on button "2 . Hvar" at bounding box center [539, 193] width 211 height 50
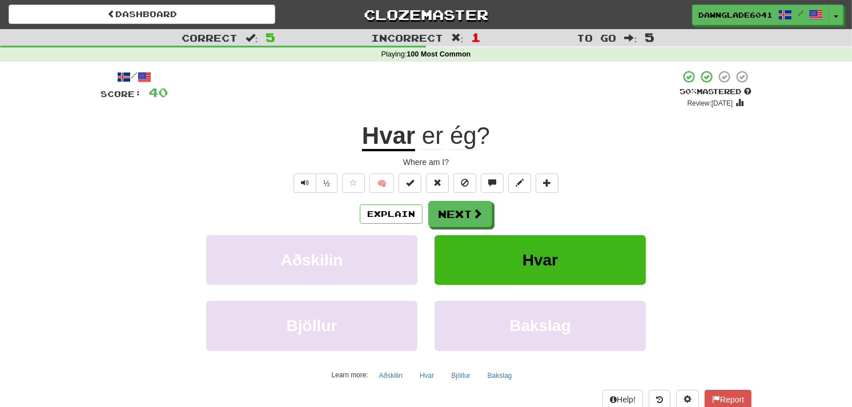
click at [335, 213] on div "Explain Next" at bounding box center [425, 214] width 651 height 26
click at [435, 208] on button "Next" at bounding box center [461, 215] width 64 height 26
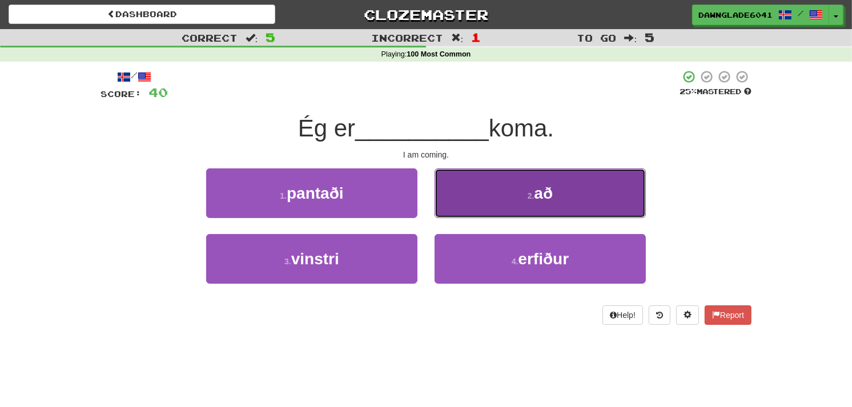
click at [461, 184] on button "2 . að" at bounding box center [539, 193] width 211 height 50
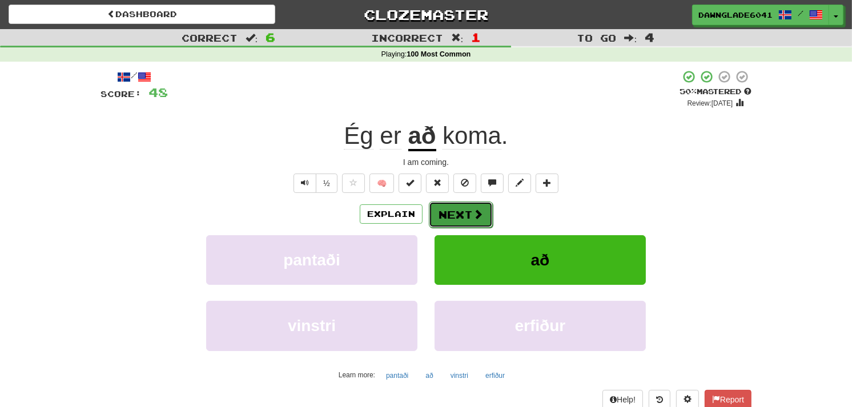
click at [437, 207] on button "Next" at bounding box center [461, 215] width 64 height 26
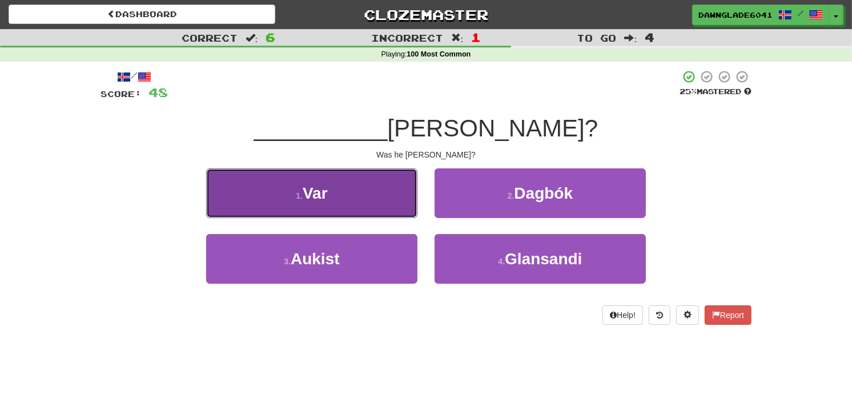
click at [360, 178] on button "1 . Var" at bounding box center [311, 193] width 211 height 50
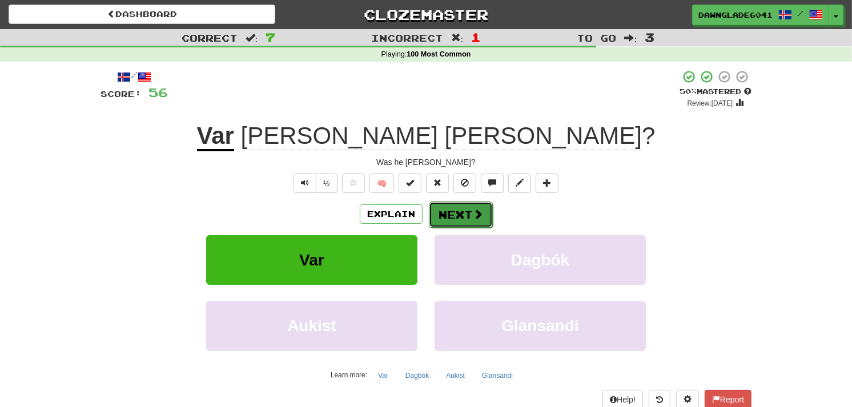
click at [442, 206] on button "Next" at bounding box center [461, 215] width 64 height 26
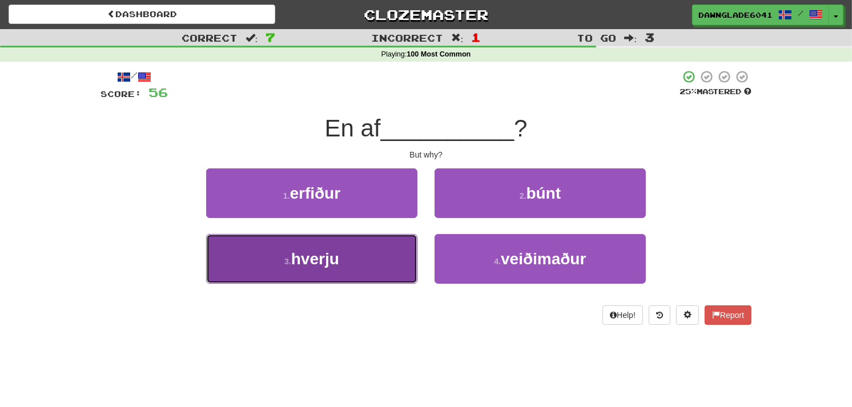
click at [390, 237] on button "3 . hverju" at bounding box center [311, 259] width 211 height 50
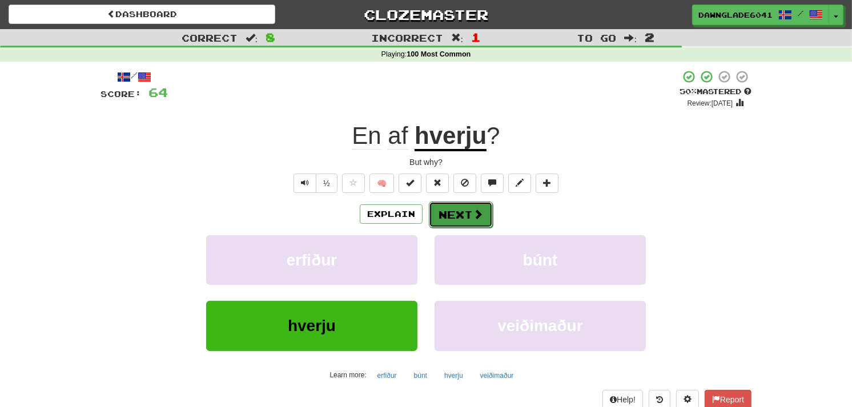
click at [446, 210] on button "Next" at bounding box center [461, 215] width 64 height 26
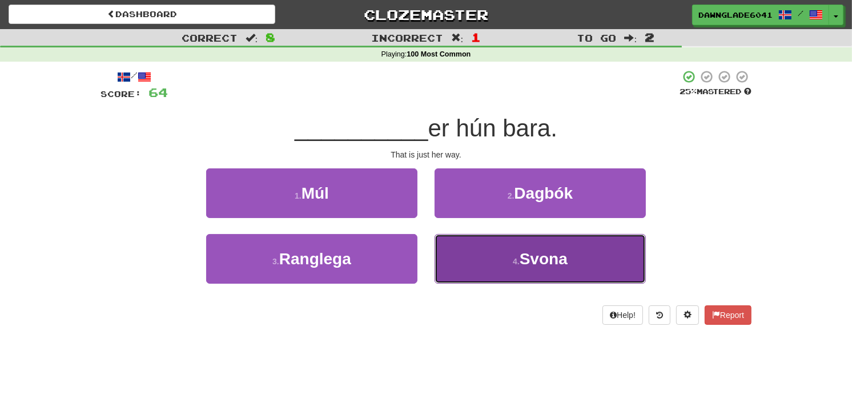
click at [467, 238] on button "4 . Svona" at bounding box center [539, 259] width 211 height 50
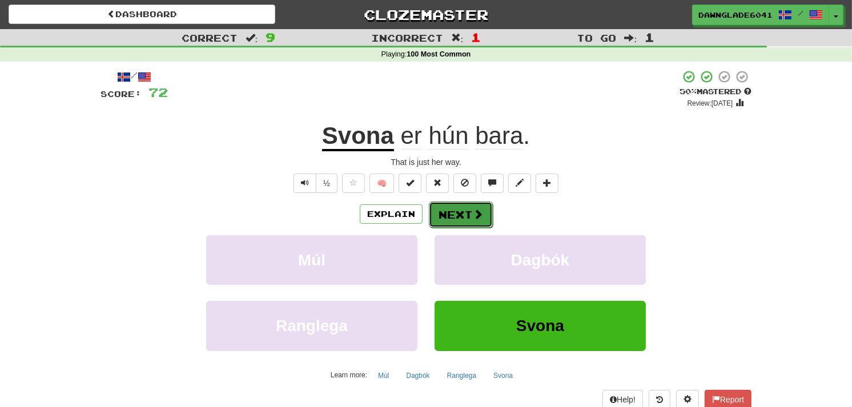
click at [449, 213] on button "Next" at bounding box center [461, 215] width 64 height 26
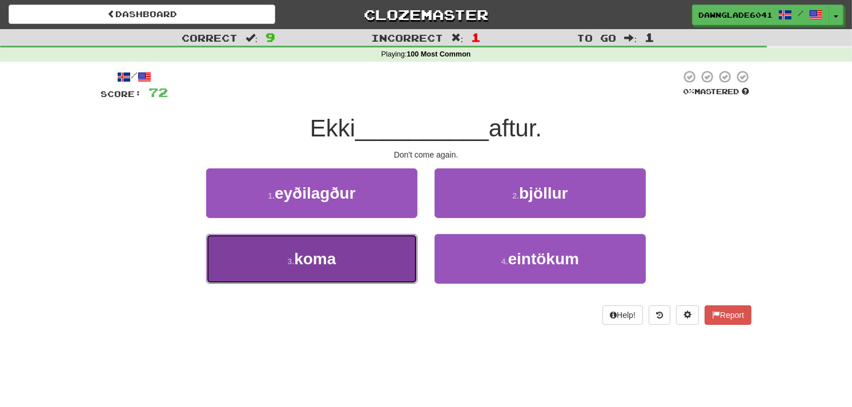
click at [368, 245] on button "3 . koma" at bounding box center [311, 259] width 211 height 50
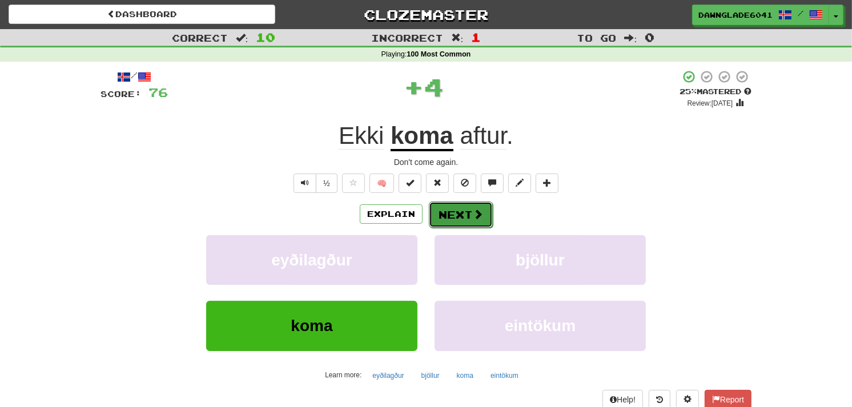
click at [463, 209] on button "Next" at bounding box center [461, 215] width 64 height 26
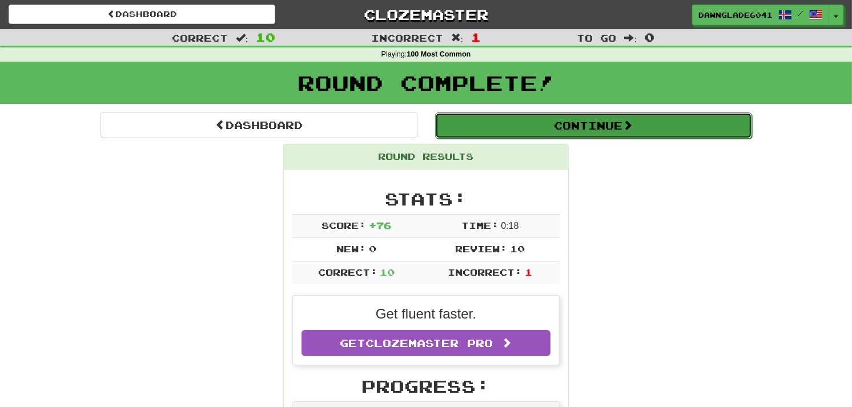
click at [520, 122] on button "Continue" at bounding box center [593, 125] width 317 height 26
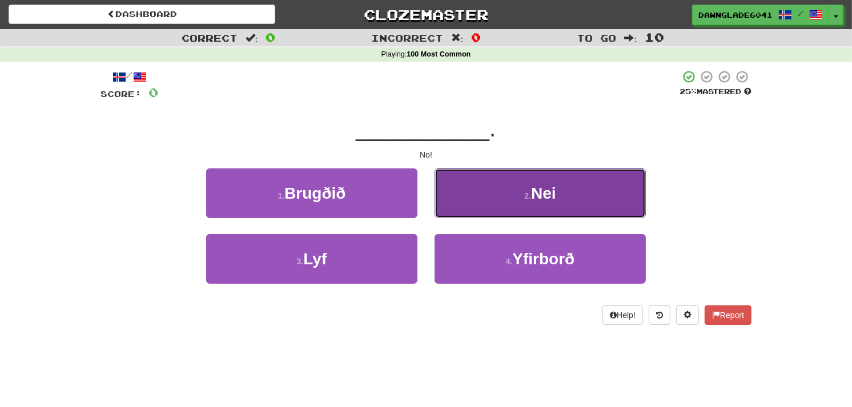
click at [474, 186] on button "2 . Nei" at bounding box center [539, 193] width 211 height 50
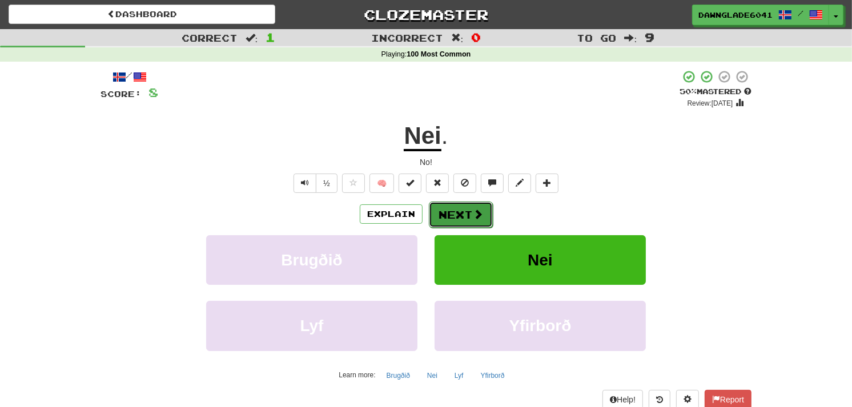
click at [449, 217] on button "Next" at bounding box center [461, 215] width 64 height 26
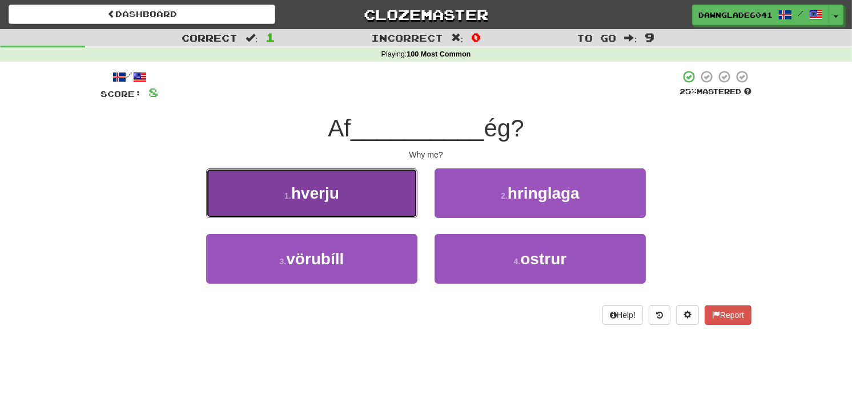
click at [383, 209] on button "1 . hverju" at bounding box center [311, 193] width 211 height 50
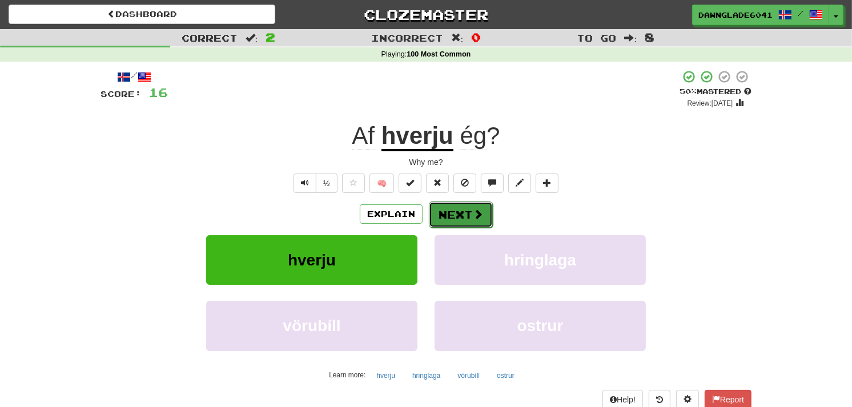
click at [463, 212] on button "Next" at bounding box center [461, 215] width 64 height 26
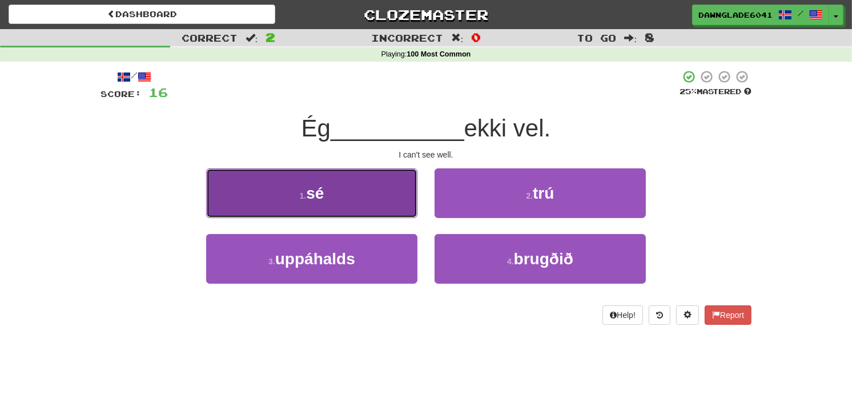
click at [385, 184] on button "1 . sé" at bounding box center [311, 193] width 211 height 50
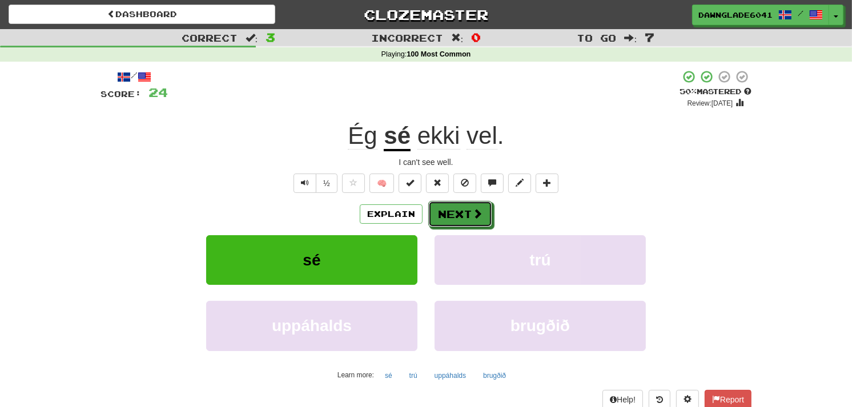
drag, startPoint x: 490, startPoint y: 207, endPoint x: 543, endPoint y: 217, distance: 54.0
click at [543, 217] on div "Explain Next" at bounding box center [425, 214] width 651 height 26
click at [488, 214] on button "Next" at bounding box center [461, 215] width 64 height 26
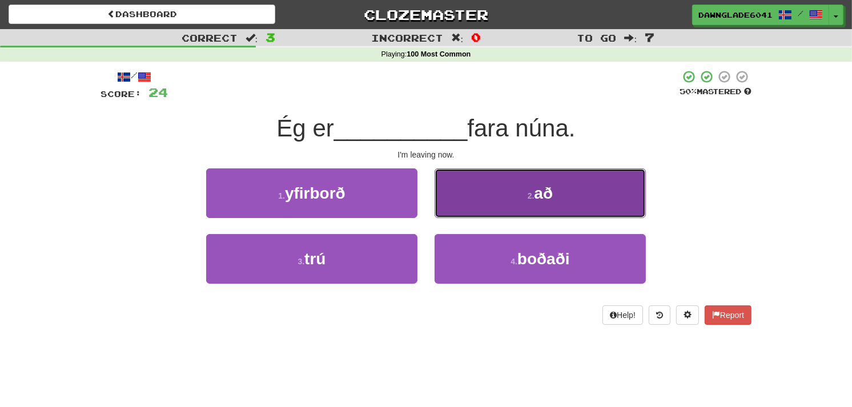
click at [480, 195] on button "2 . að" at bounding box center [539, 193] width 211 height 50
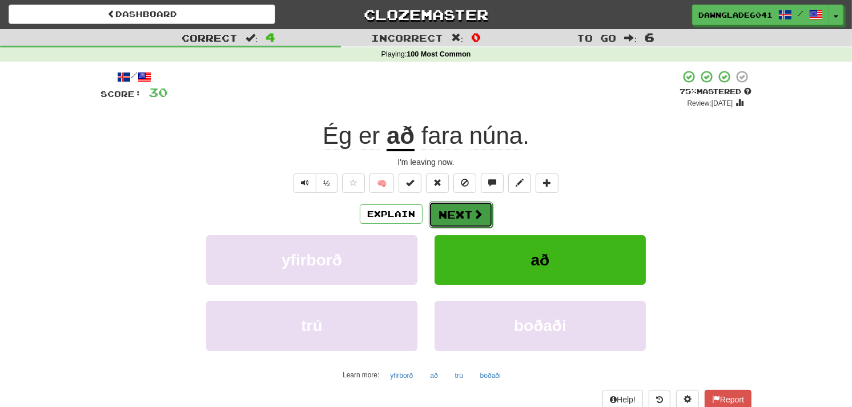
click at [460, 214] on button "Next" at bounding box center [461, 215] width 64 height 26
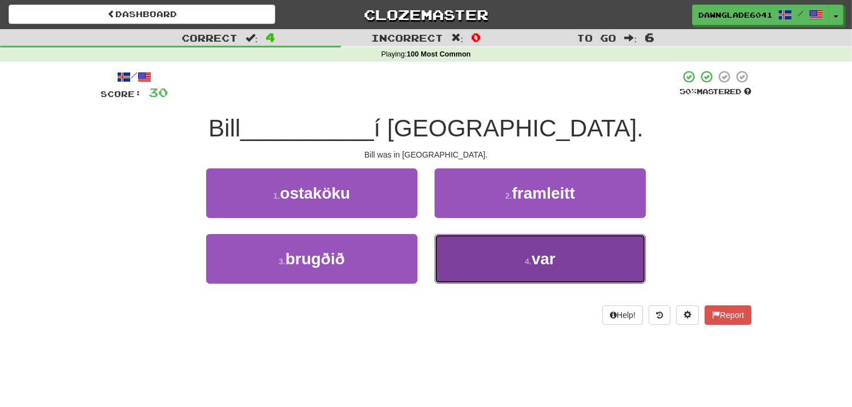
click at [464, 254] on button "4 . var" at bounding box center [539, 259] width 211 height 50
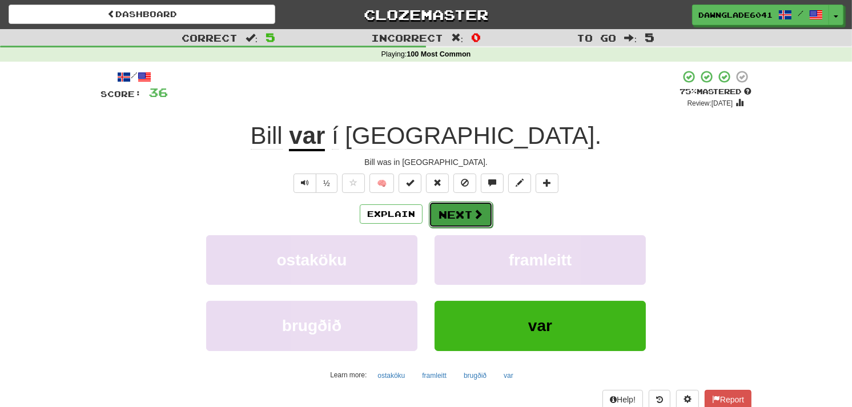
click at [480, 214] on span at bounding box center [478, 214] width 10 height 10
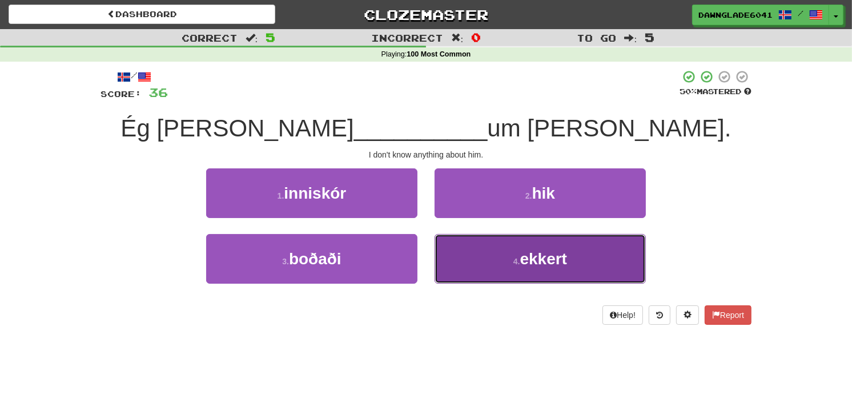
click at [465, 252] on button "4 . ekkert" at bounding box center [539, 259] width 211 height 50
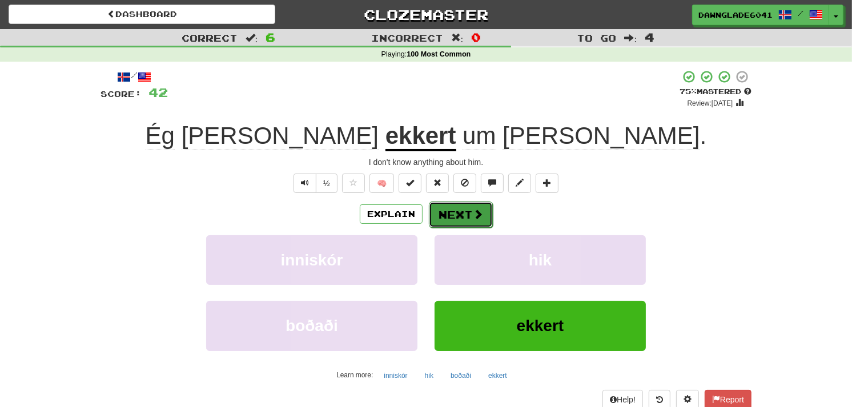
click at [483, 218] on button "Next" at bounding box center [461, 215] width 64 height 26
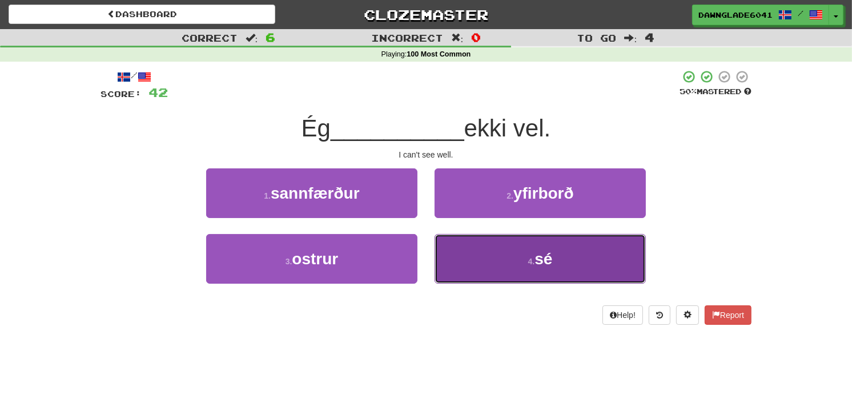
click at [449, 249] on button "4 . sé" at bounding box center [539, 259] width 211 height 50
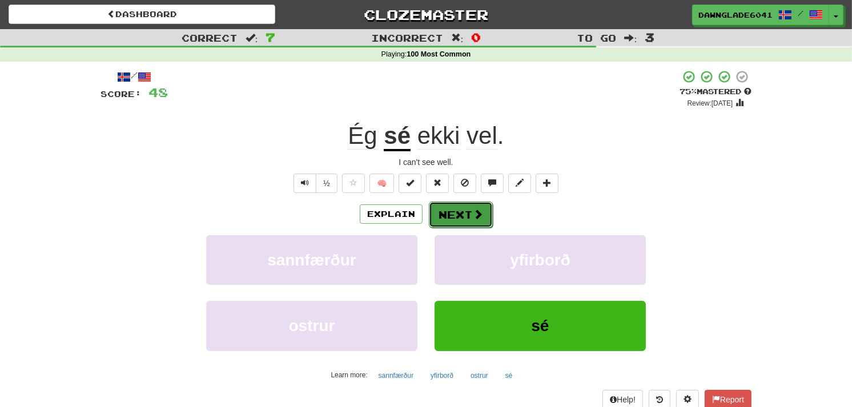
click at [448, 207] on button "Next" at bounding box center [461, 215] width 64 height 26
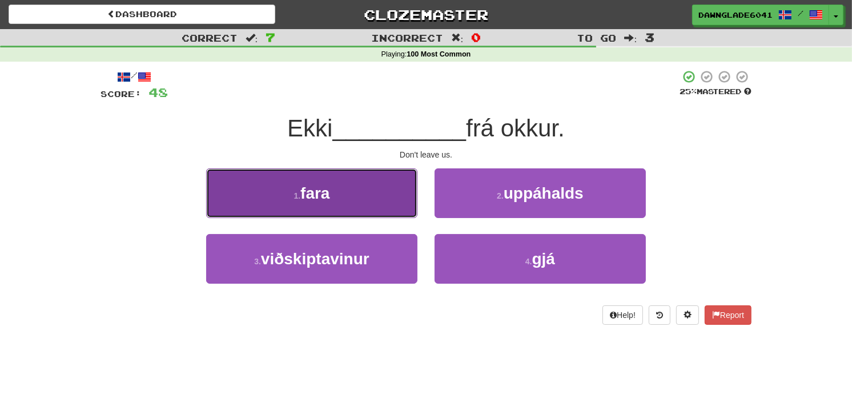
click at [384, 204] on button "1 . fara" at bounding box center [311, 193] width 211 height 50
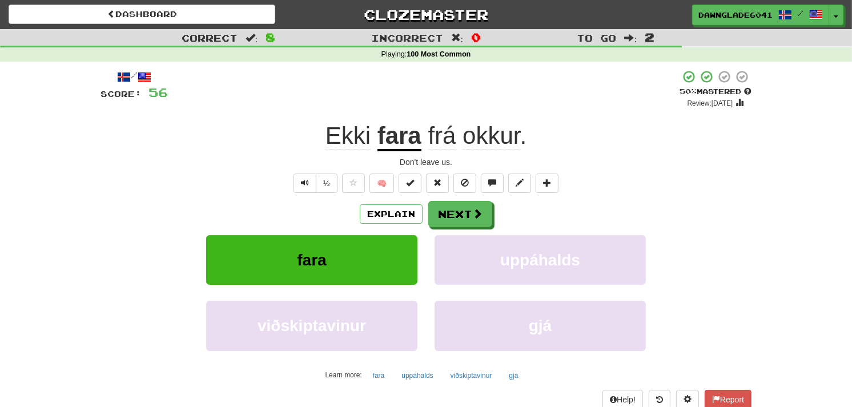
click at [470, 198] on div "/ Score: 56 + 8 50 % Mastered Review: 2025-09-29 Ekki fara frá okkur . Don't le…" at bounding box center [425, 249] width 651 height 358
click at [470, 206] on button "Next" at bounding box center [461, 215] width 64 height 26
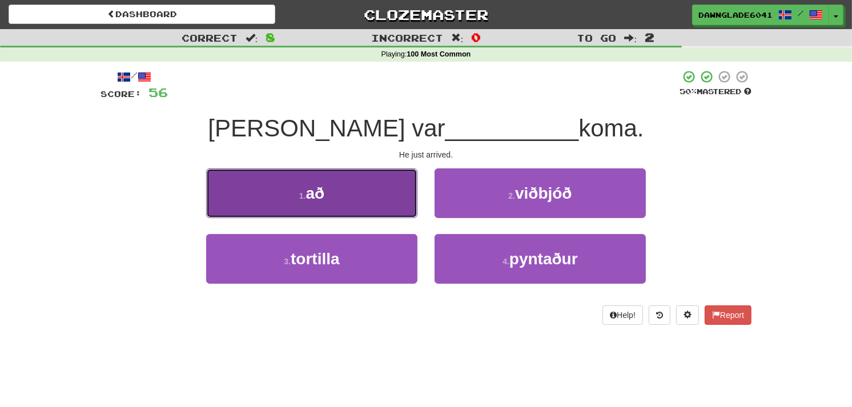
click at [377, 182] on button "1 . að" at bounding box center [311, 193] width 211 height 50
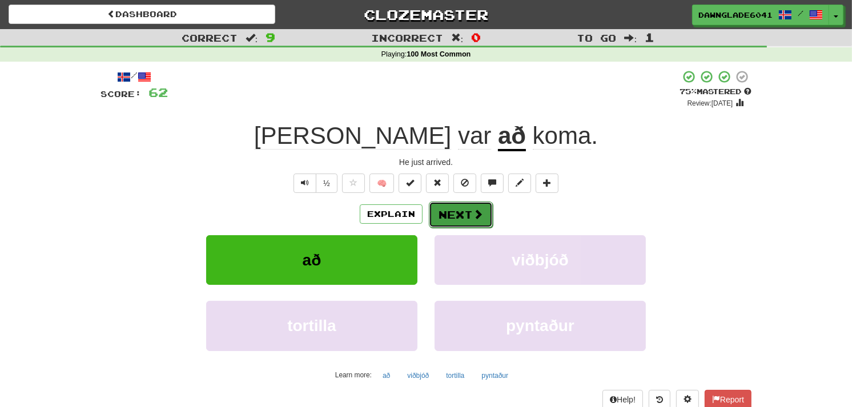
click at [438, 212] on button "Next" at bounding box center [461, 215] width 64 height 26
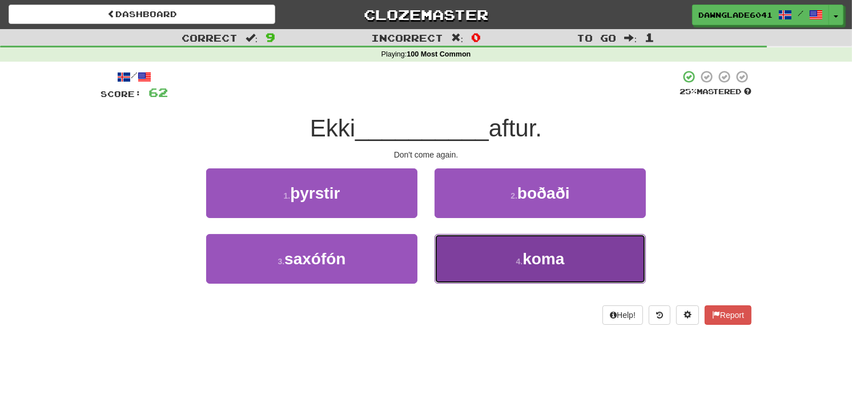
click at [464, 242] on button "4 . koma" at bounding box center [539, 259] width 211 height 50
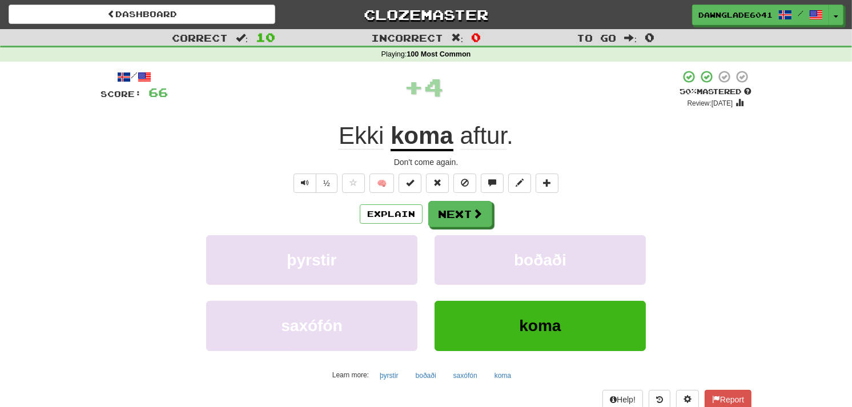
click at [343, 197] on div "/ Score: 66 + 4 50 % Mastered Review: 2025-09-29 Ekki koma aftur . Don't come a…" at bounding box center [425, 249] width 651 height 358
click at [464, 214] on button "Next" at bounding box center [461, 215] width 64 height 26
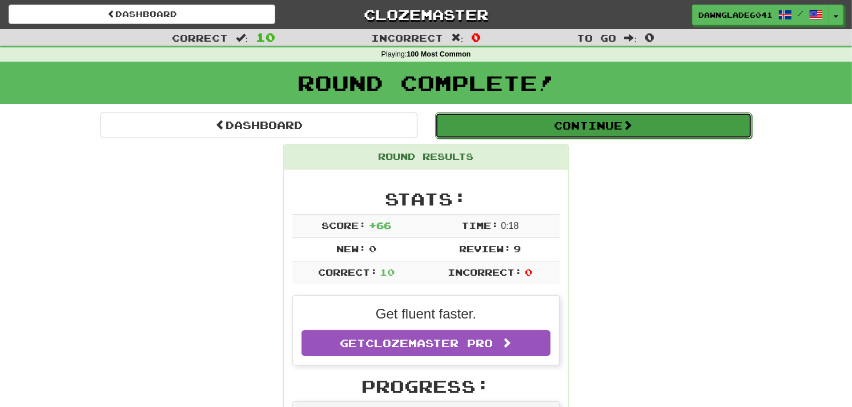
click at [556, 118] on button "Continue" at bounding box center [593, 125] width 317 height 26
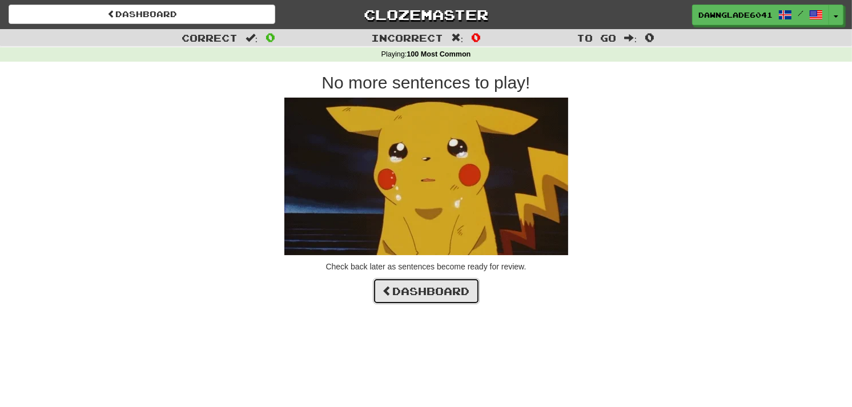
click at [418, 297] on link "Dashboard" at bounding box center [426, 291] width 107 height 26
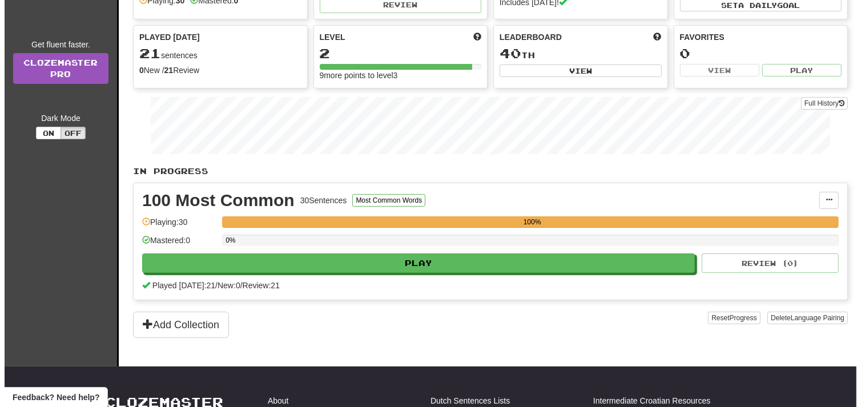
scroll to position [103, 0]
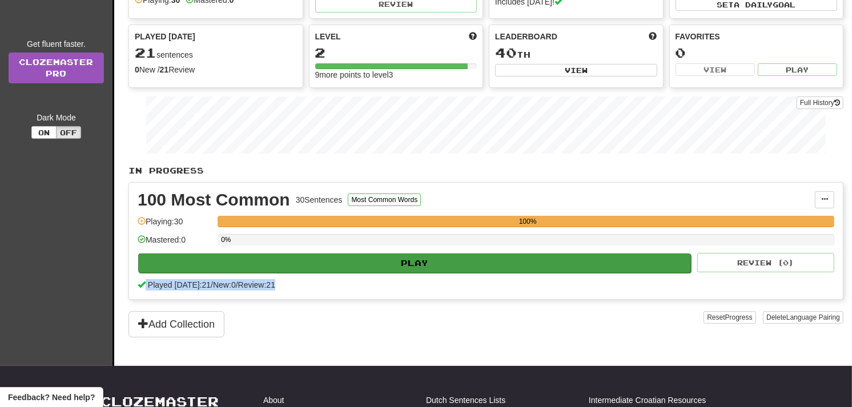
drag, startPoint x: 505, startPoint y: 276, endPoint x: 510, endPoint y: 268, distance: 9.5
click at [510, 268] on div "100 Most Common 30 Sentences Most Common Words Manage Sentences Unpin from Dash…" at bounding box center [486, 241] width 714 height 116
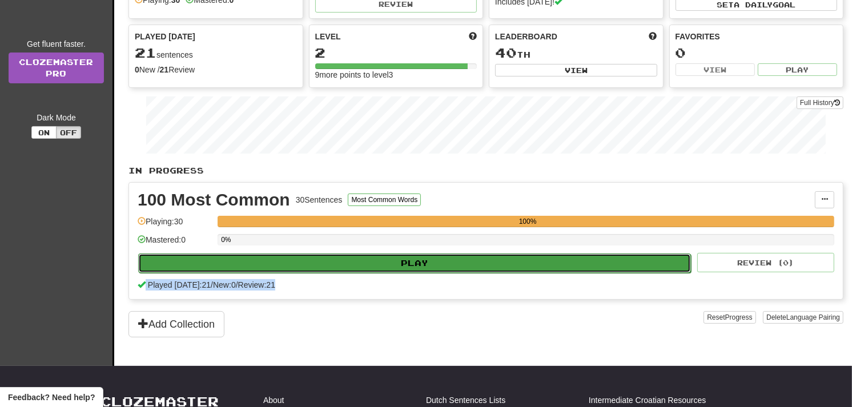
click at [510, 268] on button "Play" at bounding box center [414, 262] width 553 height 19
select select "**"
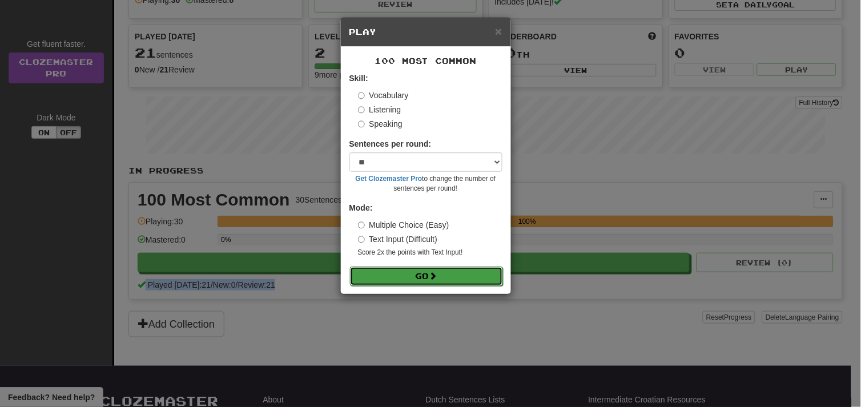
click at [461, 269] on button "Go" at bounding box center [426, 276] width 153 height 19
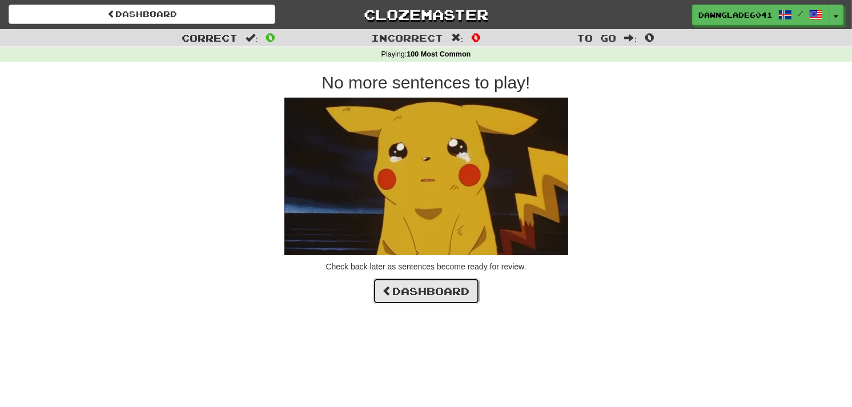
click at [397, 290] on link "Dashboard" at bounding box center [426, 291] width 107 height 26
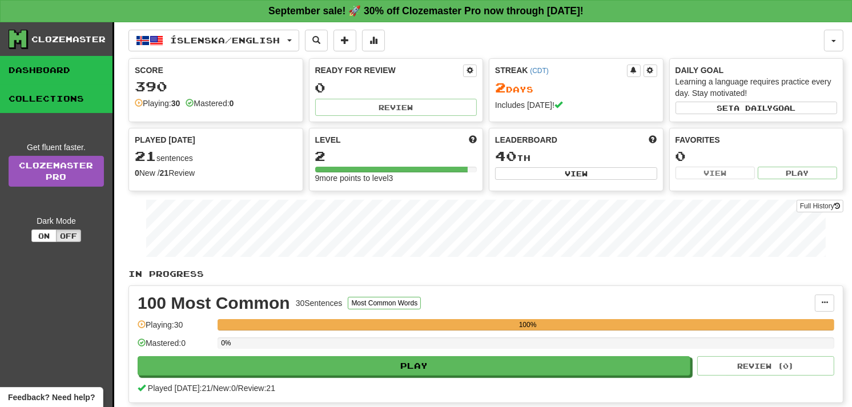
click at [37, 89] on link "Collections" at bounding box center [56, 98] width 112 height 29
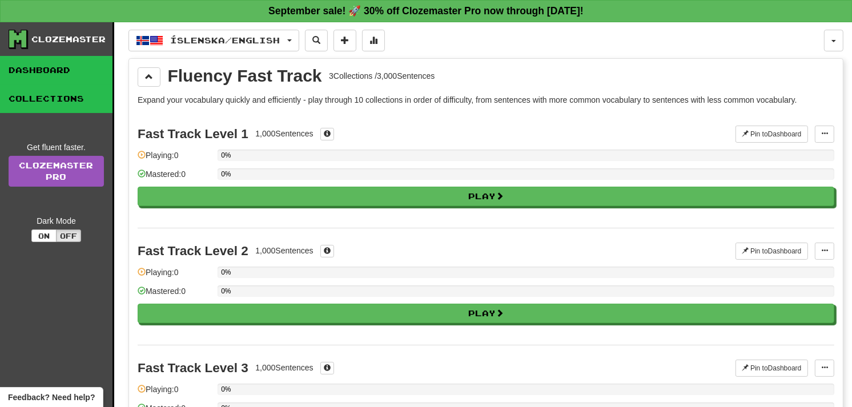
click at [46, 78] on link "Dashboard" at bounding box center [56, 70] width 112 height 29
